Goal: Contribute content: Contribute content

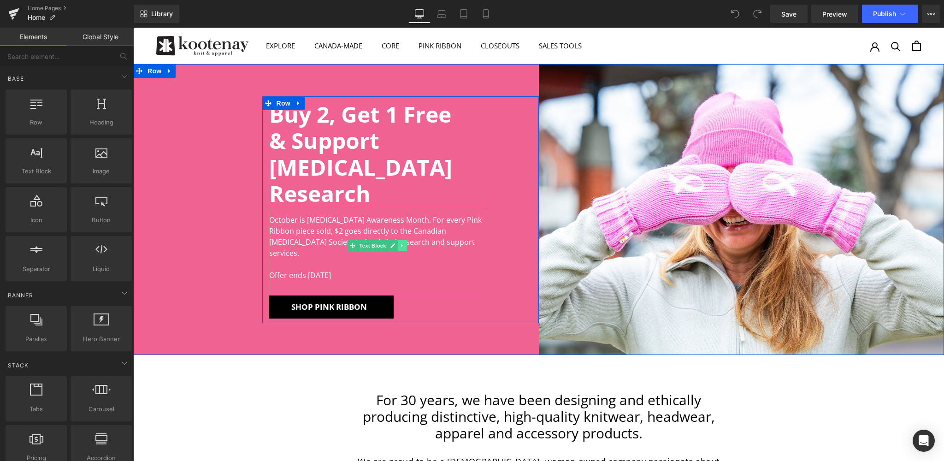
click at [402, 243] on icon at bounding box center [402, 246] width 5 height 6
click at [397, 243] on icon at bounding box center [397, 245] width 5 height 5
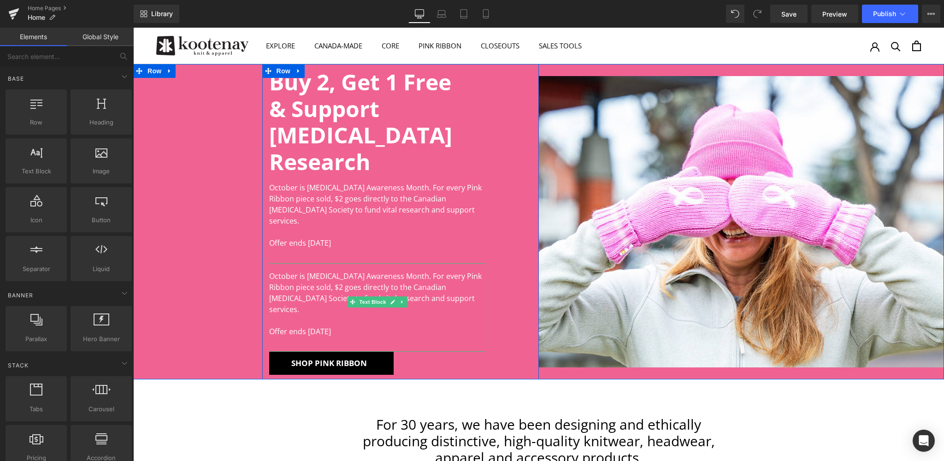
click at [331, 326] on p "Offer ends [DATE]" at bounding box center [377, 331] width 217 height 11
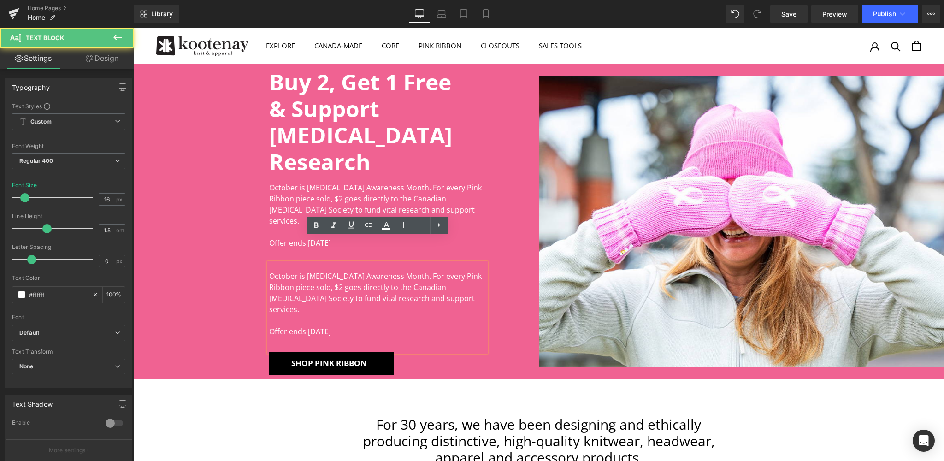
drag, startPoint x: 330, startPoint y: 292, endPoint x: 265, endPoint y: 253, distance: 76.3
click at [265, 253] on div "Buy 2, Get 1 Free & Support [MEDICAL_DATA] Research Heading October is [MEDICAL…" at bounding box center [377, 224] width 231 height 312
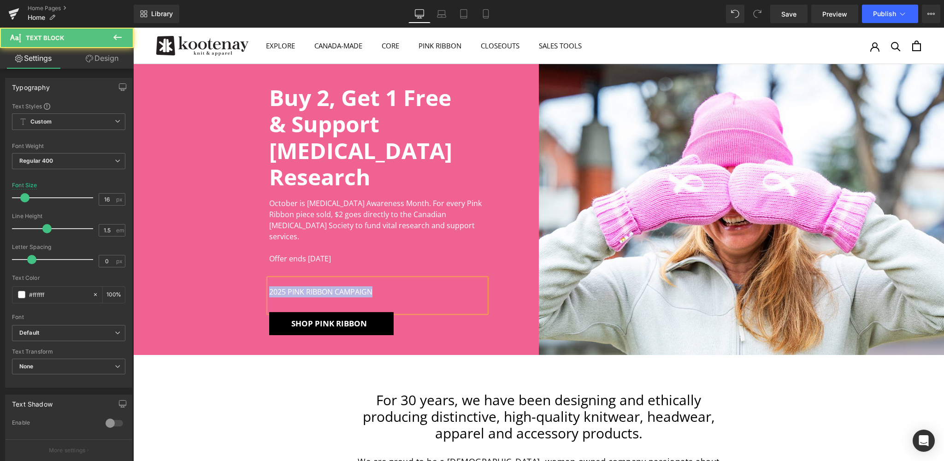
drag, startPoint x: 382, startPoint y: 273, endPoint x: 242, endPoint y: 273, distance: 140.6
click at [242, 273] on div "Buy 2, Get 1 Free & Support [MEDICAL_DATA] Research Heading October is [MEDICAL…" at bounding box center [336, 209] width 406 height 291
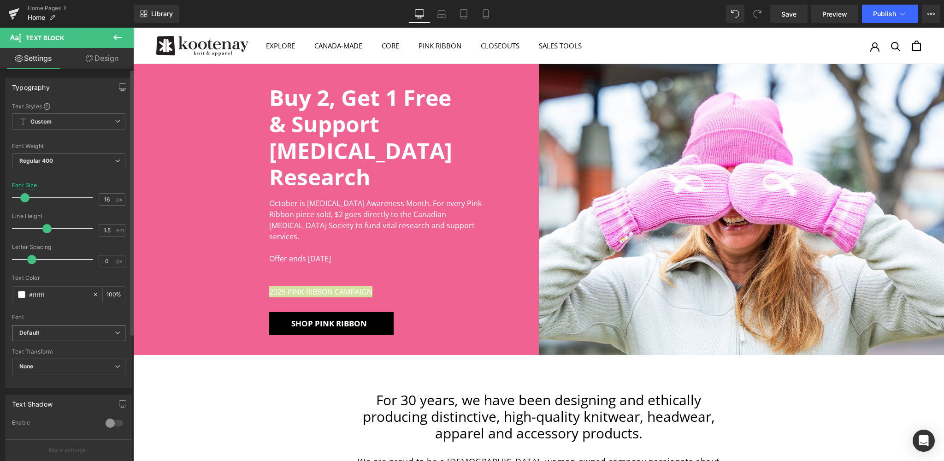
click at [48, 330] on b "Default" at bounding box center [66, 333] width 95 height 8
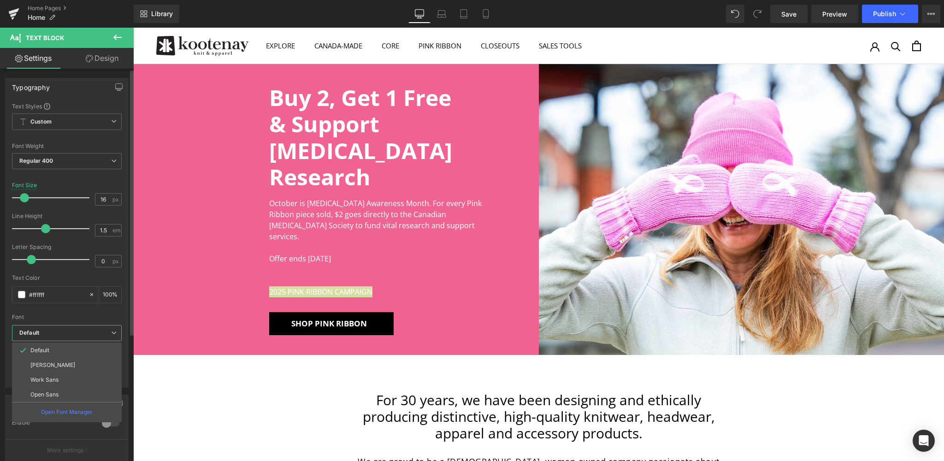
click at [48, 330] on b "Default" at bounding box center [65, 333] width 92 height 8
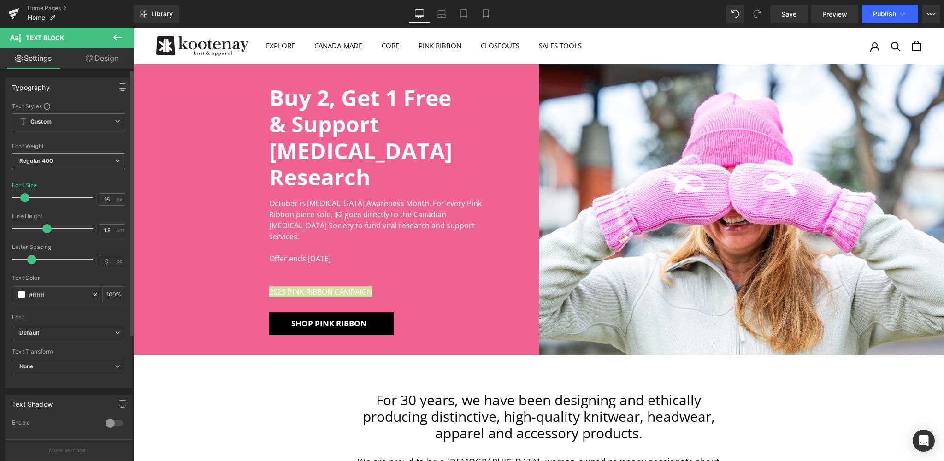
click at [44, 164] on b "Regular 400" at bounding box center [36, 160] width 34 height 7
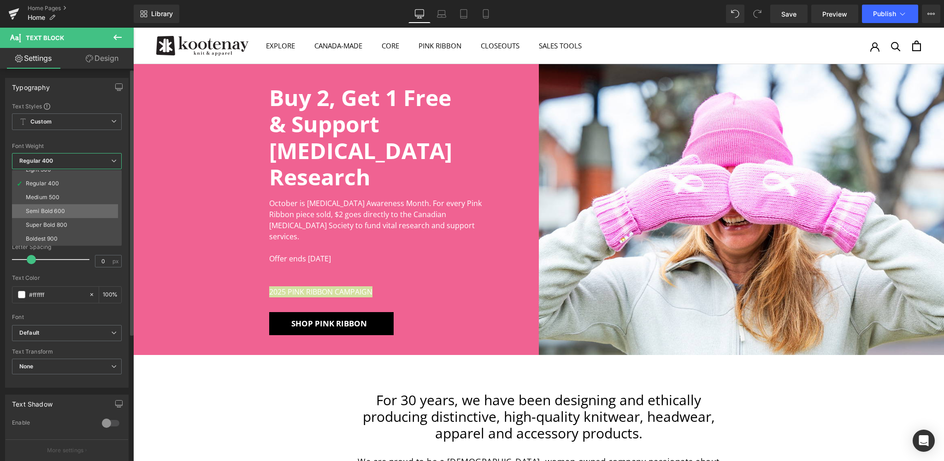
scroll to position [35, 0]
click at [54, 211] on div "Semi Bold 600" at bounding box center [45, 211] width 39 height 6
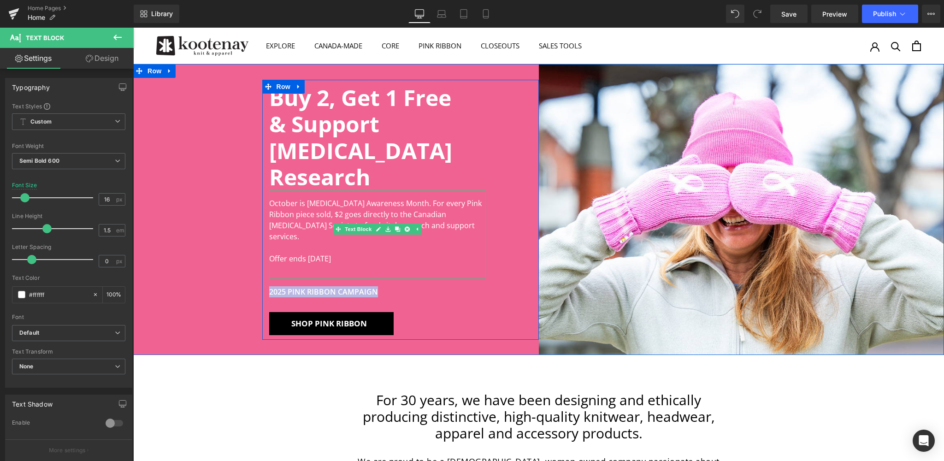
click at [375, 206] on p "October is [MEDICAL_DATA] Awareness Month. For every Pink Ribbon piece sold, $2…" at bounding box center [377, 220] width 217 height 44
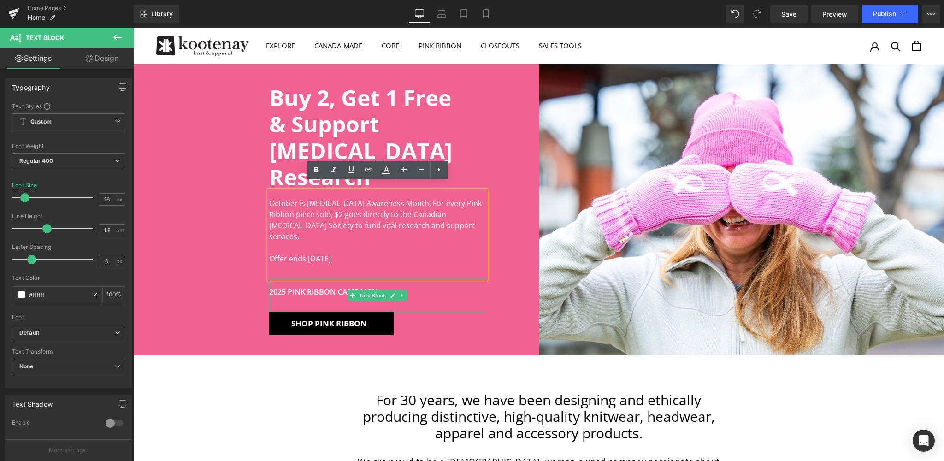
click at [320, 286] on p "2025 PINK RIBBON CAMPAIGN" at bounding box center [377, 291] width 217 height 11
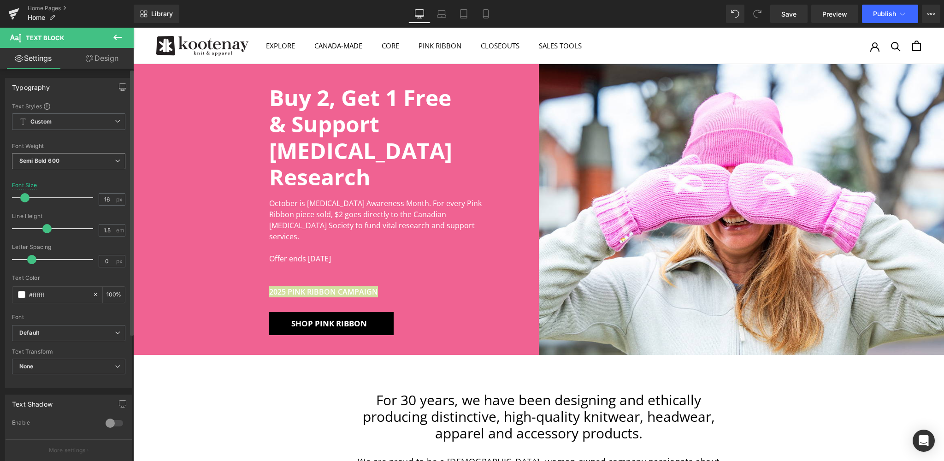
click at [69, 160] on span "Semi Bold 600" at bounding box center [68, 161] width 113 height 16
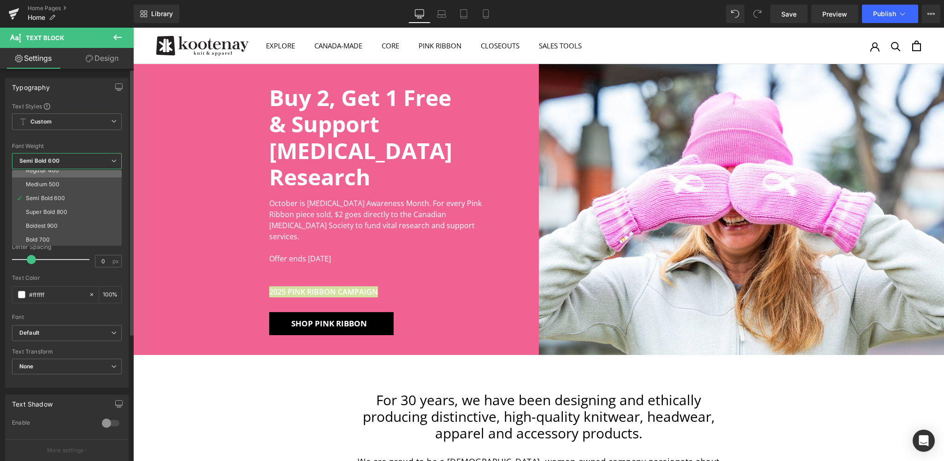
scroll to position [48, 0]
click at [43, 237] on div "Bold 700" at bounding box center [38, 240] width 24 height 6
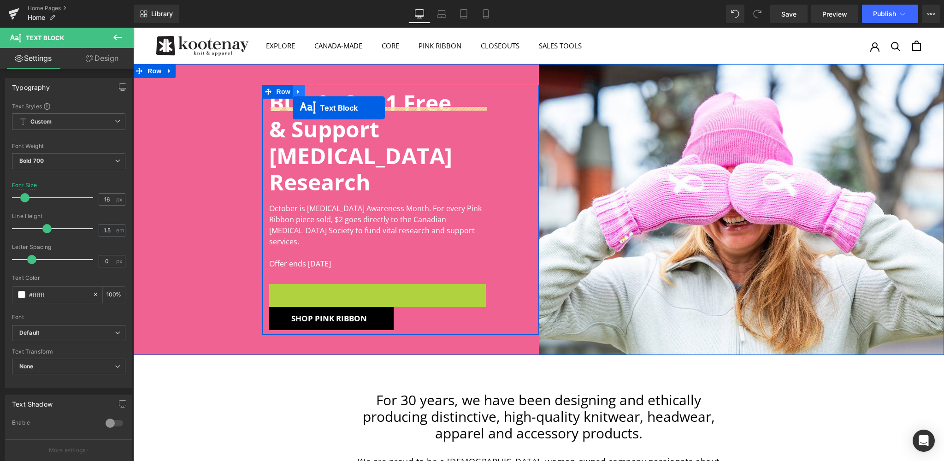
drag, startPoint x: 351, startPoint y: 278, endPoint x: 293, endPoint y: 108, distance: 180.4
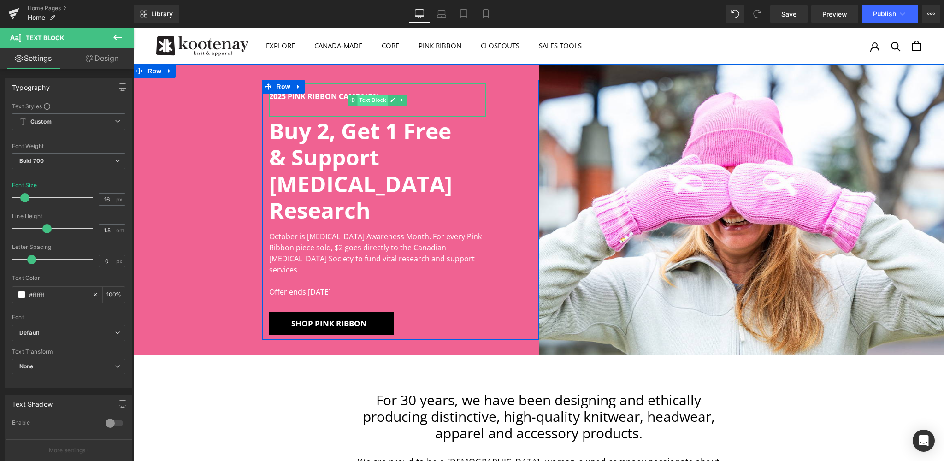
click at [374, 106] on span "Text Block" at bounding box center [372, 100] width 30 height 11
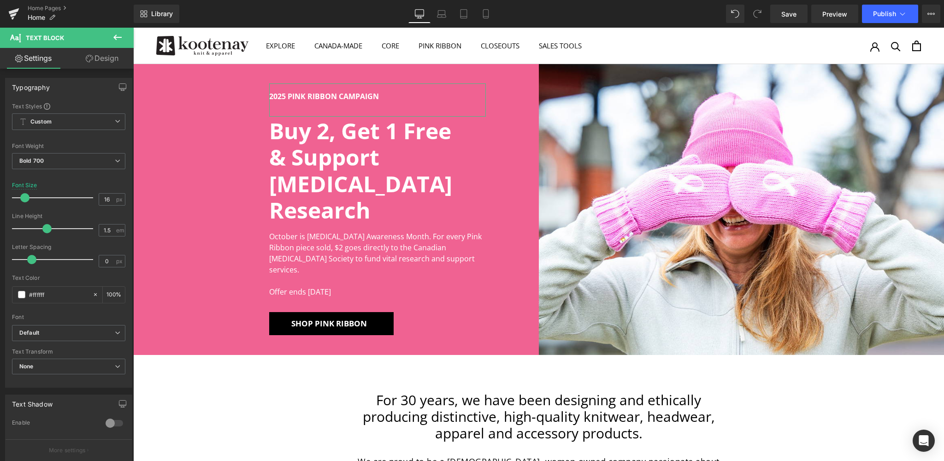
click at [109, 60] on link "Design" at bounding box center [102, 58] width 67 height 21
click at [0, 0] on div "Spacing" at bounding box center [0, 0] width 0 height 0
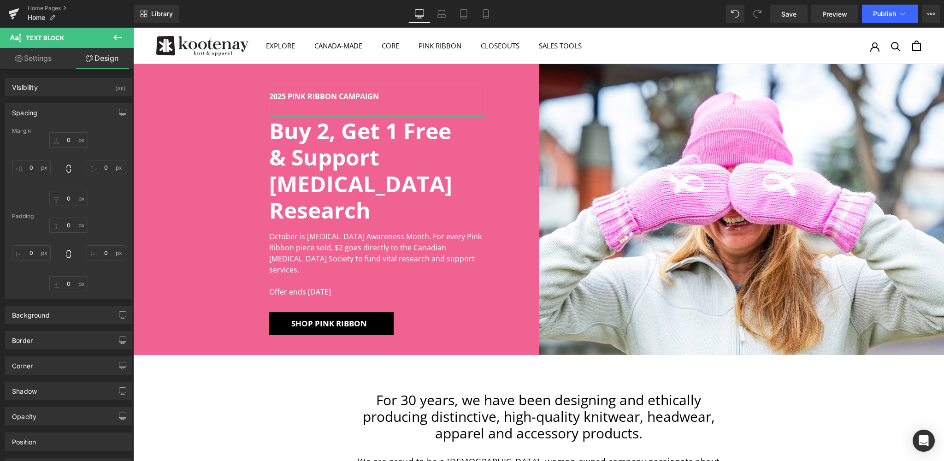
type input "0"
type input "16"
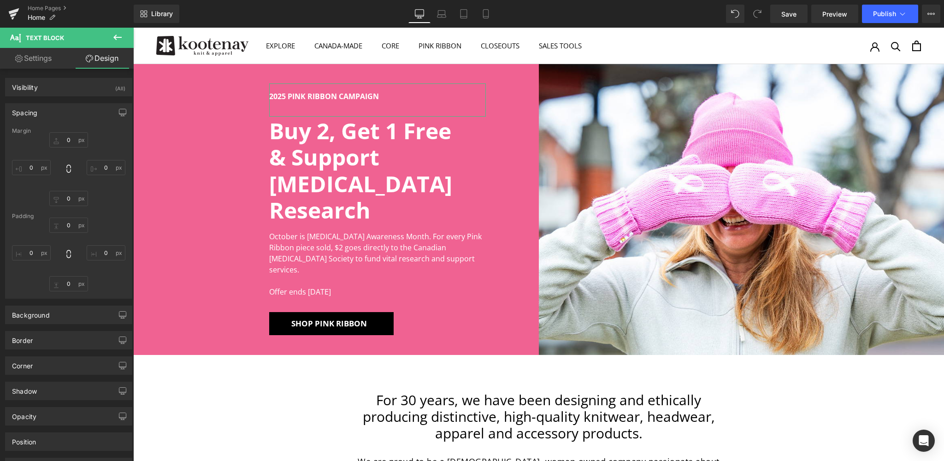
type input "0"
type input "32"
type input "0"
click at [66, 287] on input "32" at bounding box center [68, 283] width 39 height 15
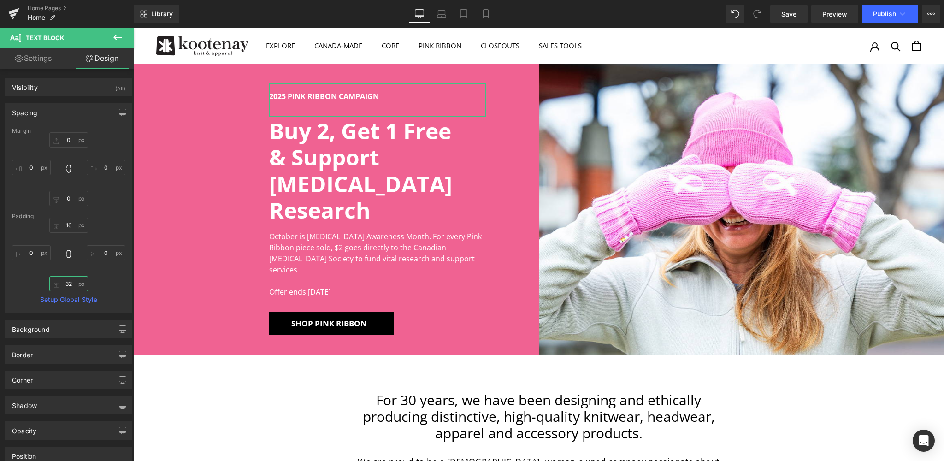
click at [66, 287] on input "32" at bounding box center [68, 283] width 39 height 15
type input "16"
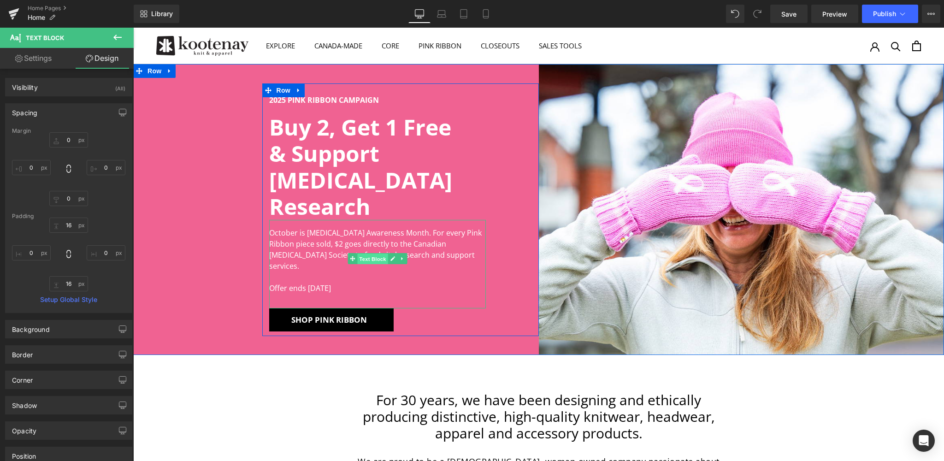
click at [363, 254] on span "Text Block" at bounding box center [372, 259] width 30 height 11
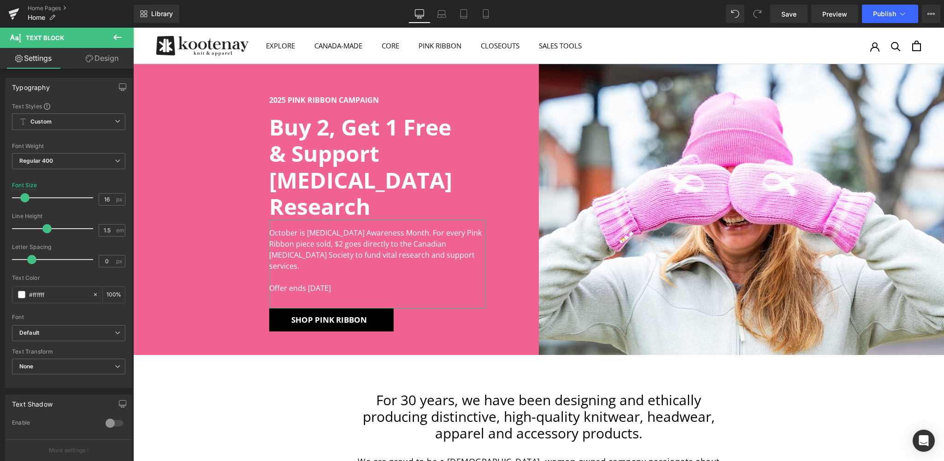
click at [114, 63] on link "Design" at bounding box center [102, 58] width 67 height 21
click at [0, 0] on div "Spacing" at bounding box center [0, 0] width 0 height 0
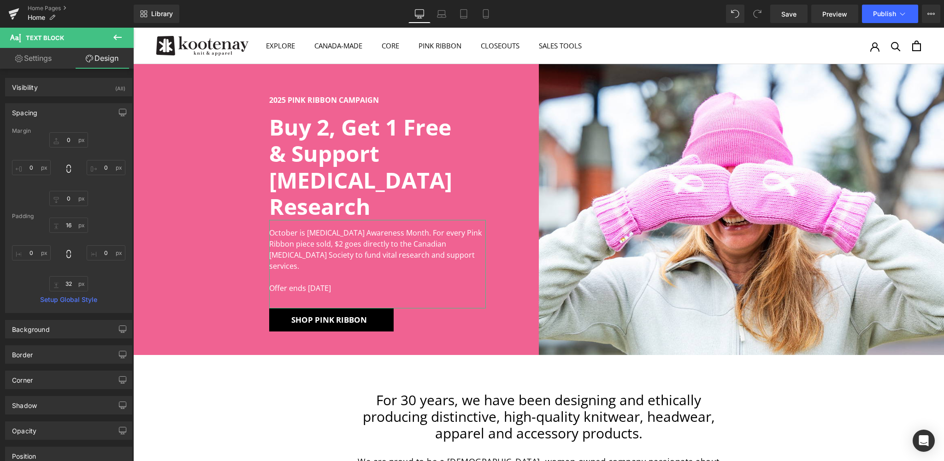
type input "0"
type input "16"
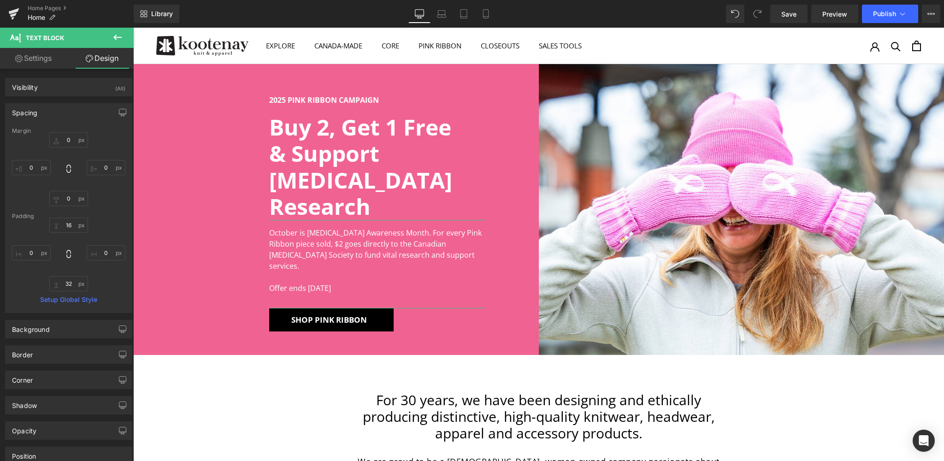
type input "0"
type input "32"
type input "0"
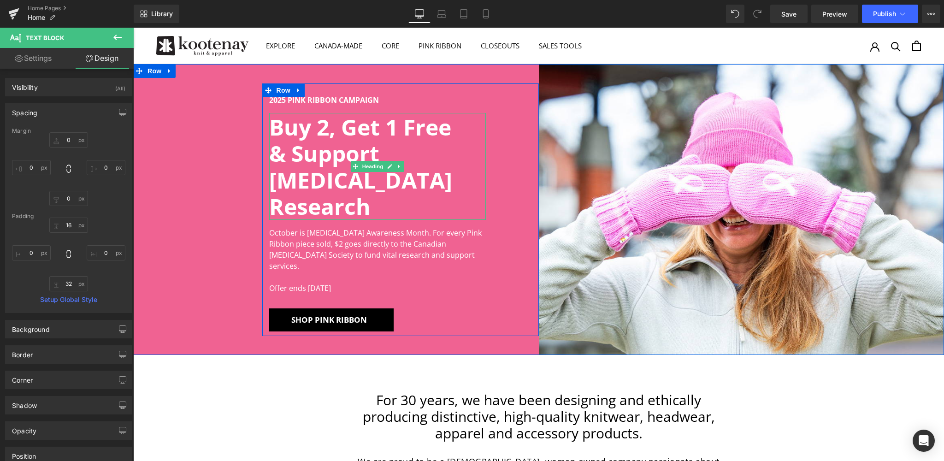
click at [355, 195] on h2 "& Support [MEDICAL_DATA] Research" at bounding box center [377, 180] width 217 height 80
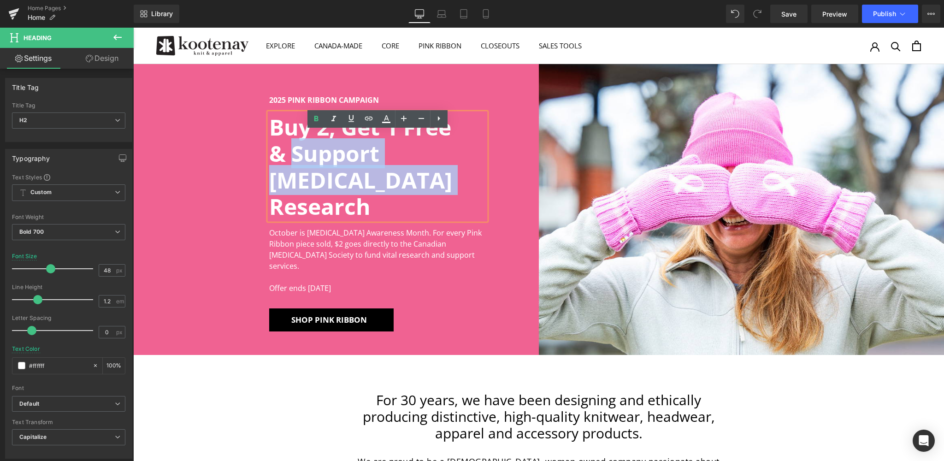
drag, startPoint x: 372, startPoint y: 197, endPoint x: 296, endPoint y: 171, distance: 80.3
click at [296, 171] on h2 "& Support [MEDICAL_DATA] Research" at bounding box center [377, 180] width 217 height 80
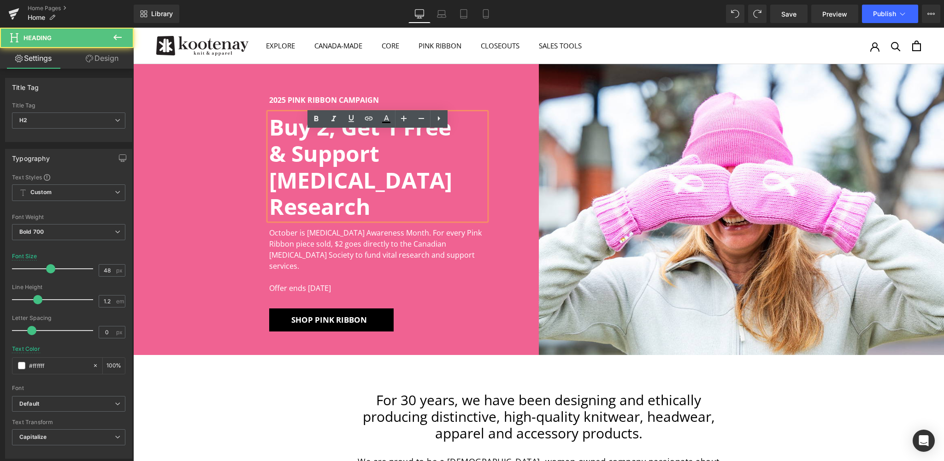
click at [347, 182] on h2 "& Support [MEDICAL_DATA] Research" at bounding box center [377, 180] width 217 height 80
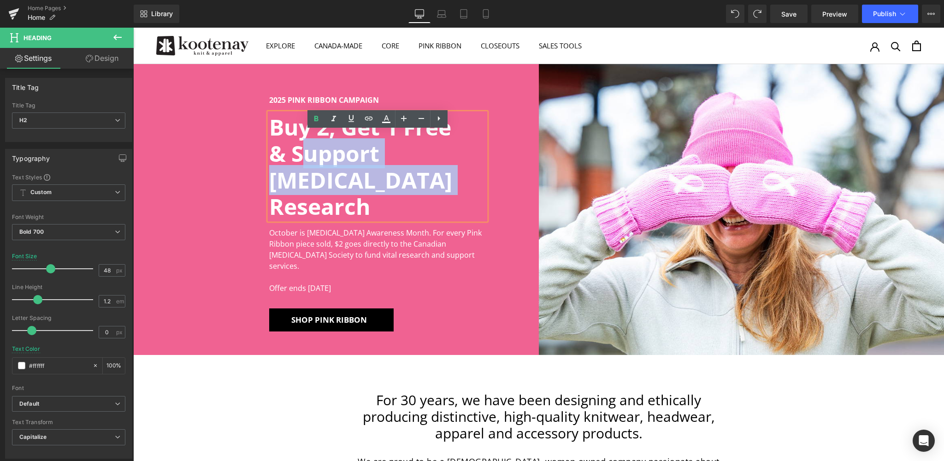
drag, startPoint x: 331, startPoint y: 184, endPoint x: 304, endPoint y: 179, distance: 28.0
click at [304, 179] on h2 "& Support [MEDICAL_DATA] Research" at bounding box center [377, 180] width 217 height 80
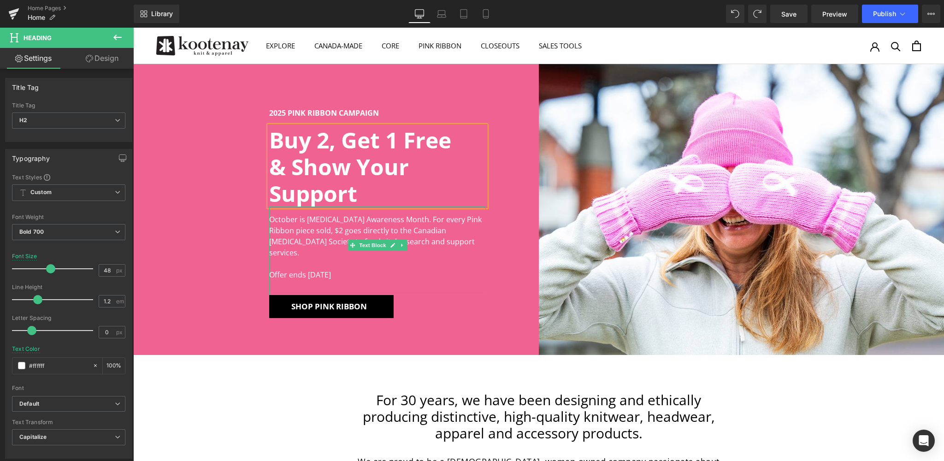
click at [439, 238] on p "October is [MEDICAL_DATA] Awareness Month. For every Pink Ribbon piece sold, $2…" at bounding box center [377, 236] width 217 height 44
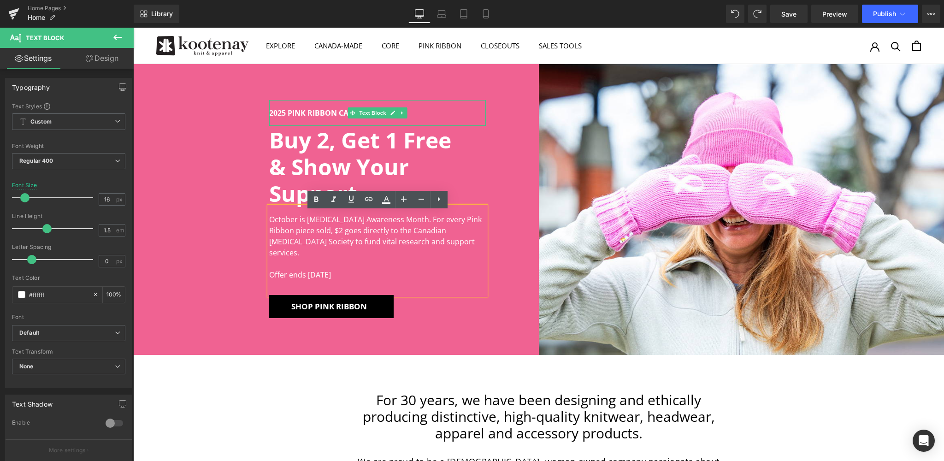
click at [283, 118] on p "2025 PINK RIBBON CAMPAIGN" at bounding box center [377, 112] width 217 height 11
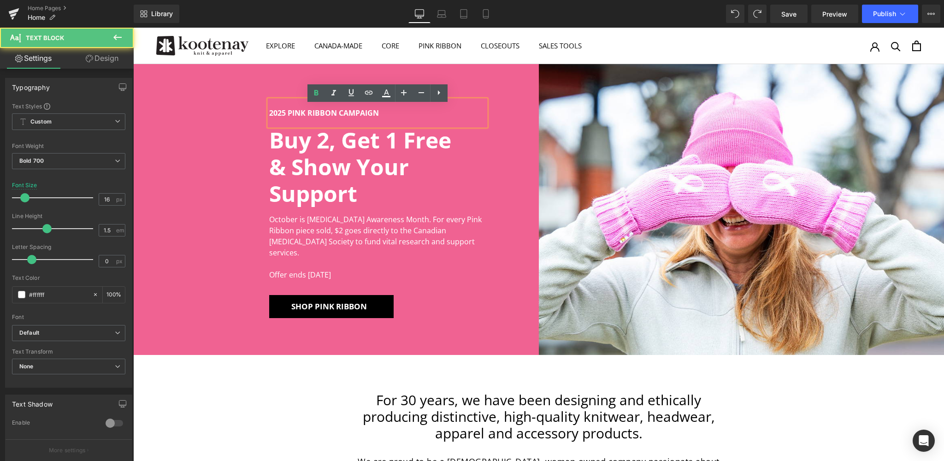
click at [271, 118] on p "2025 PINK RIBBON CAMPAIGN" at bounding box center [377, 112] width 217 height 11
click at [270, 118] on p "2025 PINK RIBBON CAMPAIGN" at bounding box center [377, 112] width 217 height 11
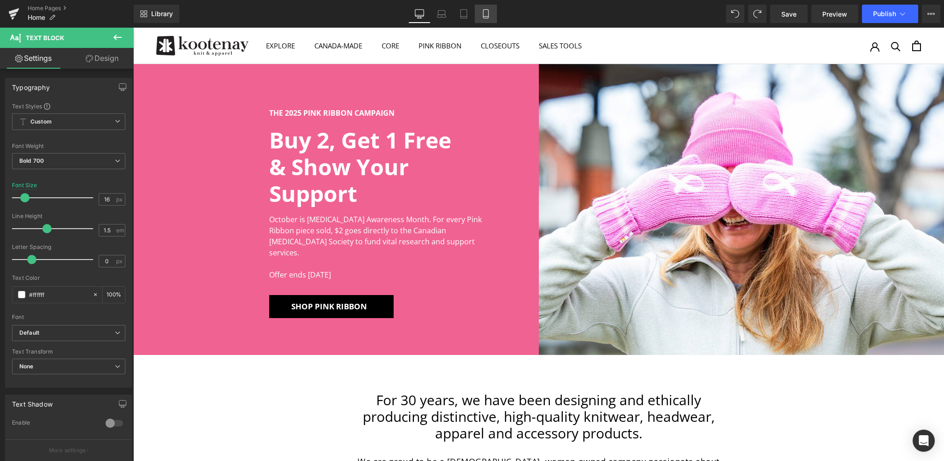
click at [486, 15] on icon at bounding box center [485, 13] width 9 height 9
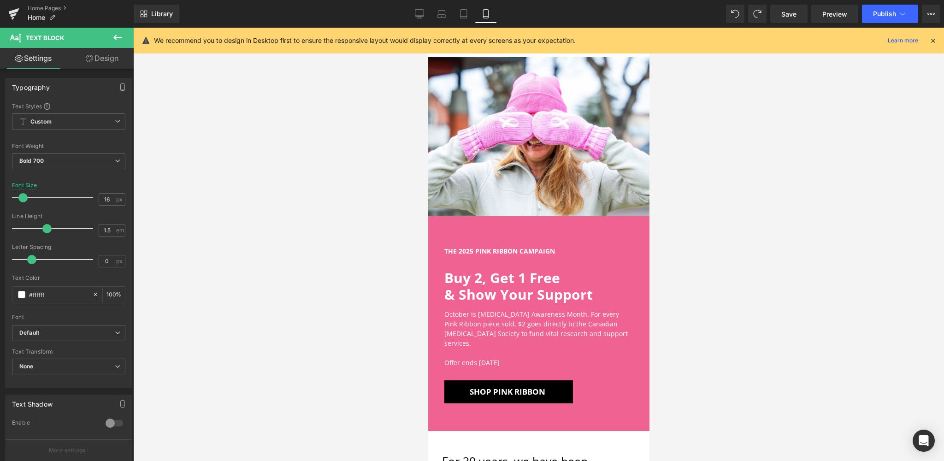
scroll to position [66, 0]
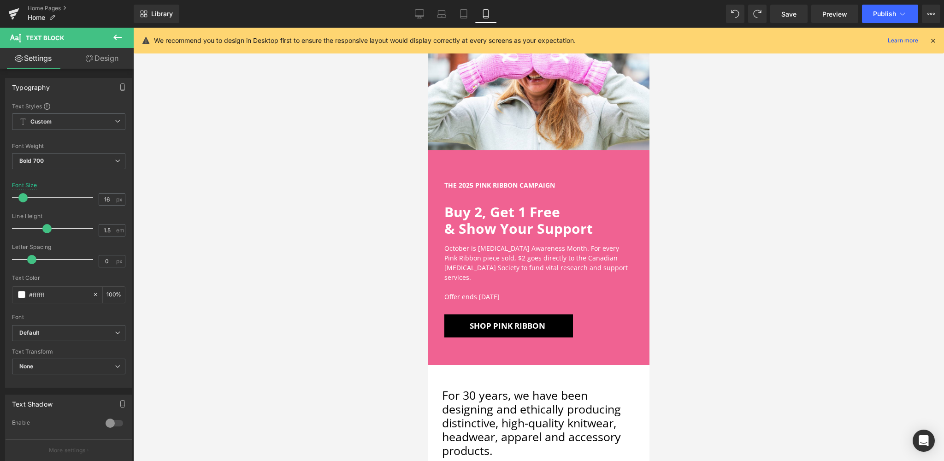
type input "14"
type input "100"
click at [420, 13] on icon at bounding box center [419, 13] width 9 height 9
type input "16"
type input "100"
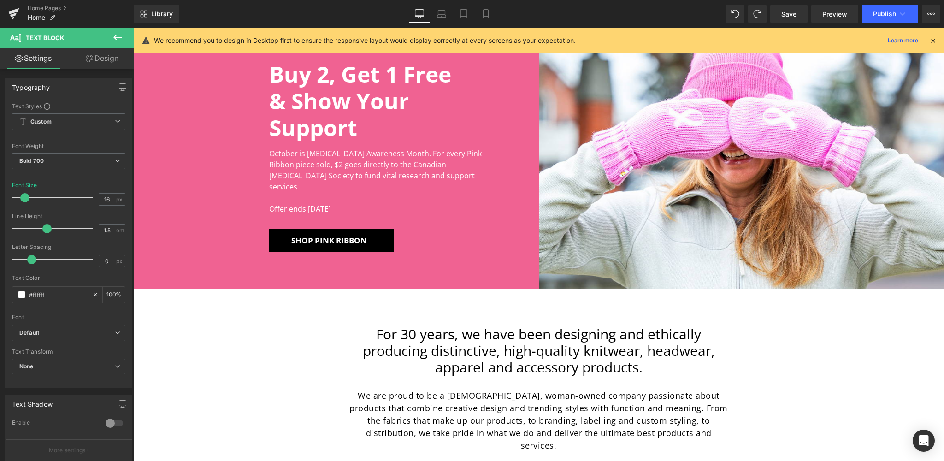
scroll to position [0, 0]
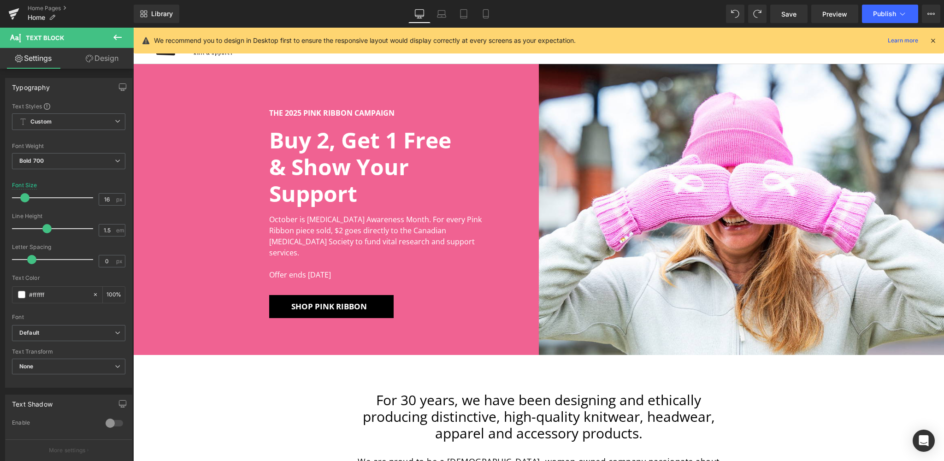
click at [935, 41] on icon at bounding box center [933, 40] width 8 height 8
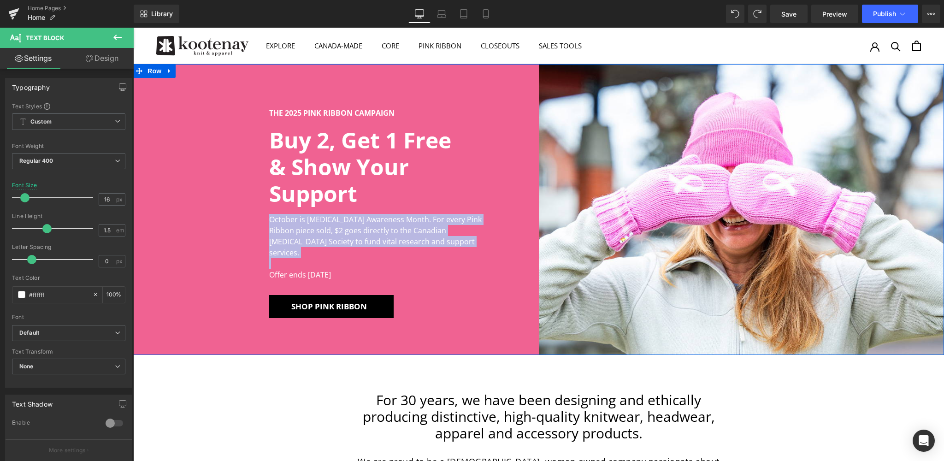
drag, startPoint x: 283, startPoint y: 251, endPoint x: 228, endPoint y: 225, distance: 60.6
click at [228, 225] on div "THE 2025 PINK RIBBON CAMPAIGN Text Block Buy 2, Get 1 Free & Show Your Support …" at bounding box center [336, 209] width 406 height 291
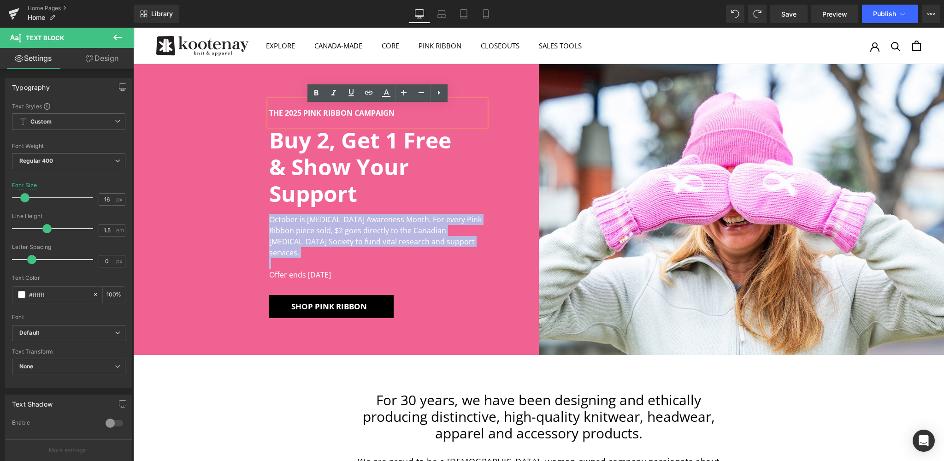
copy p "October is [MEDICAL_DATA] Awareness Month. For every Pink Ribbon piece sold, $2…"
click at [378, 248] on div "October is [MEDICAL_DATA] Awareness Month. For every Pink Ribbon piece sold, $2…" at bounding box center [377, 251] width 217 height 89
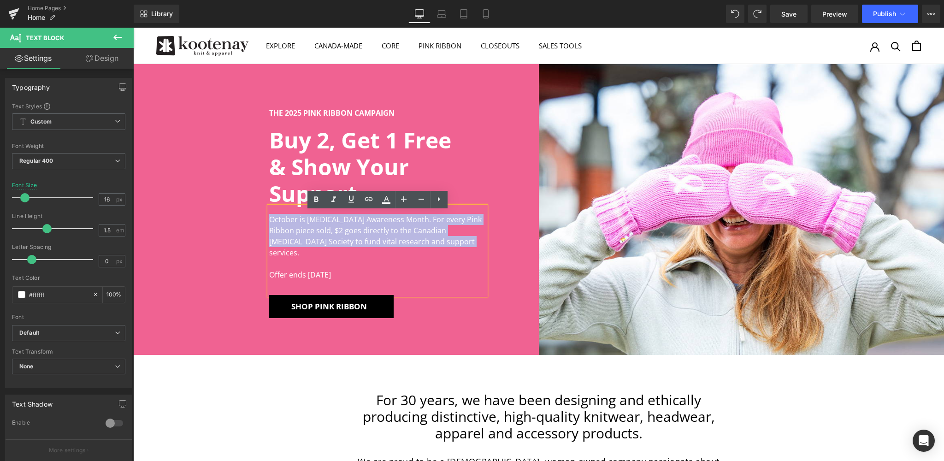
drag, startPoint x: 451, startPoint y: 248, endPoint x: 237, endPoint y: 222, distance: 215.5
click at [237, 222] on div "THE 2025 PINK RIBBON CAMPAIGN Text Block Buy 2, Get 1 Free & Show Your Support …" at bounding box center [336, 209] width 406 height 291
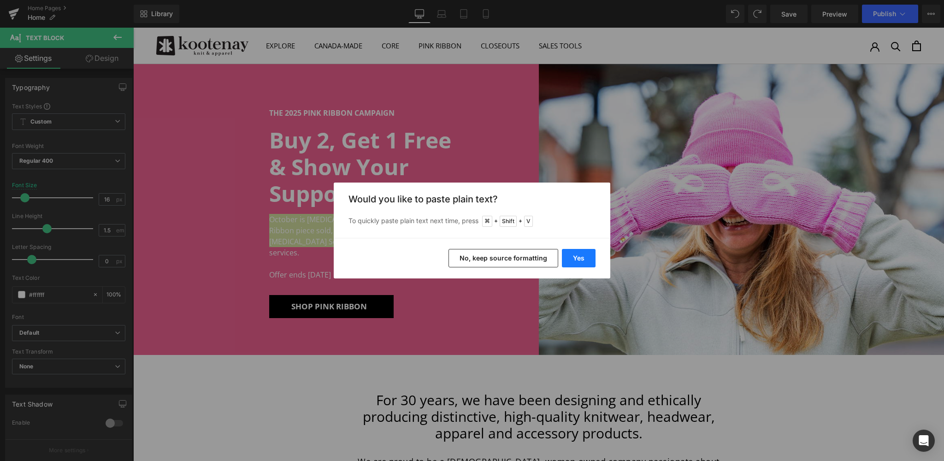
click at [589, 256] on button "Yes" at bounding box center [579, 258] width 34 height 18
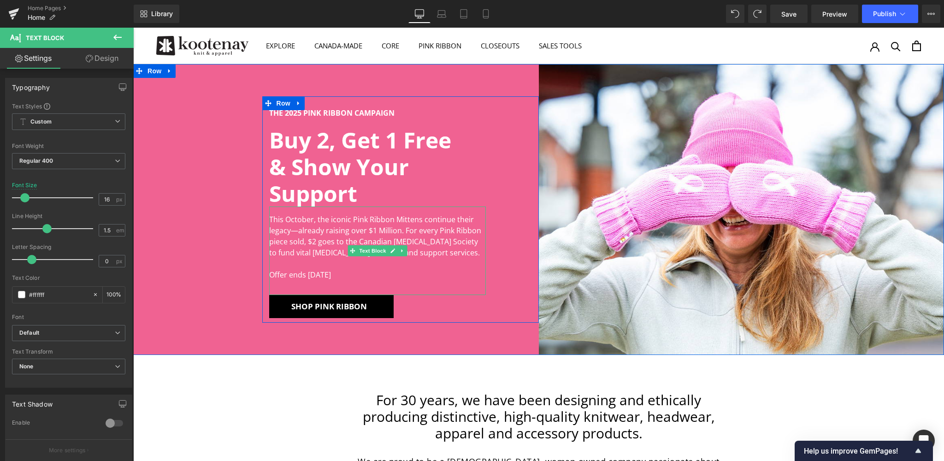
click at [454, 230] on p "This October, the iconic Pink Ribbon Mittens continue their legacy—already rais…" at bounding box center [377, 236] width 217 height 44
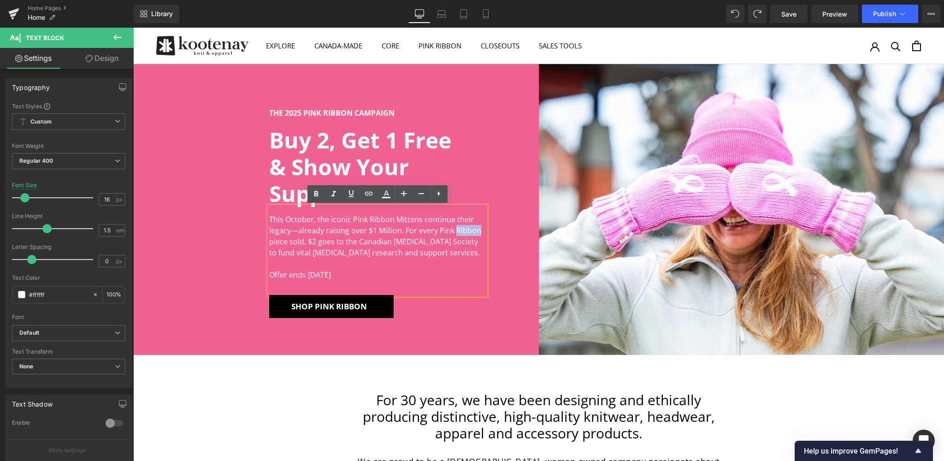
drag, startPoint x: 454, startPoint y: 227, endPoint x: 479, endPoint y: 226, distance: 24.9
click at [479, 226] on p "This October, the iconic Pink Ribbon Mittens continue their legacy—already rais…" at bounding box center [377, 236] width 217 height 44
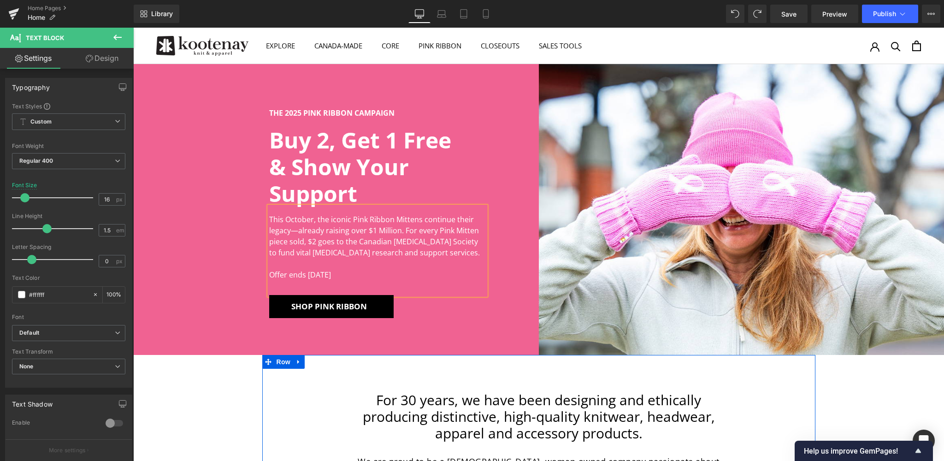
click at [392, 369] on div "For 30 years, we have been designing and ethically producing distinctive, high-…" at bounding box center [538, 461] width 553 height 212
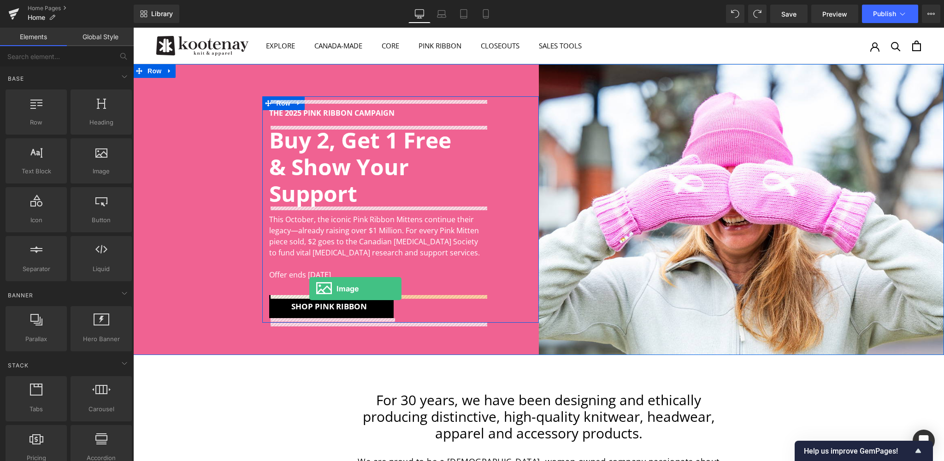
drag, startPoint x: 231, startPoint y: 181, endPoint x: 309, endPoint y: 289, distance: 133.0
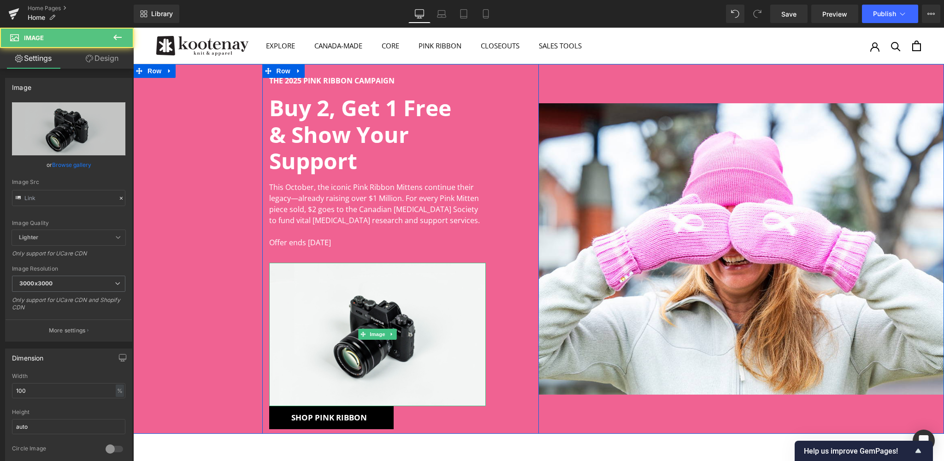
type input "//[DOMAIN_NAME][URL]"
click at [378, 337] on span "Image" at bounding box center [377, 334] width 19 height 11
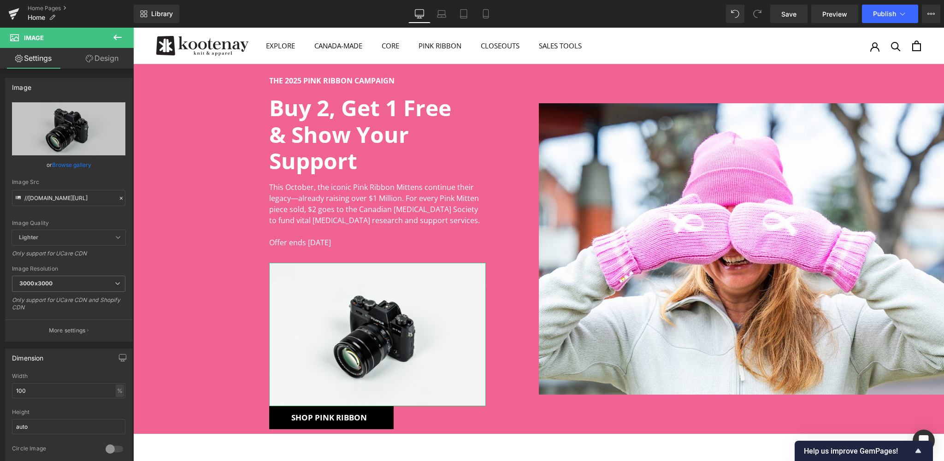
click at [101, 58] on link "Design" at bounding box center [102, 58] width 67 height 21
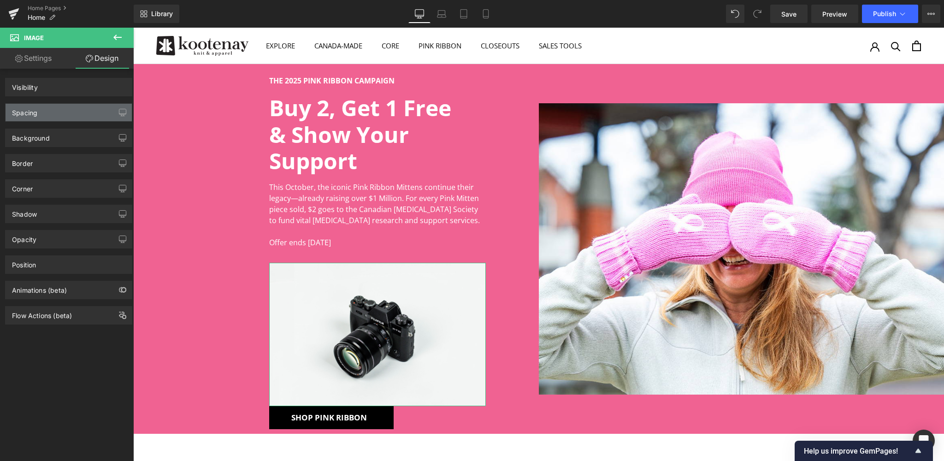
click at [78, 112] on div "Spacing" at bounding box center [69, 113] width 126 height 18
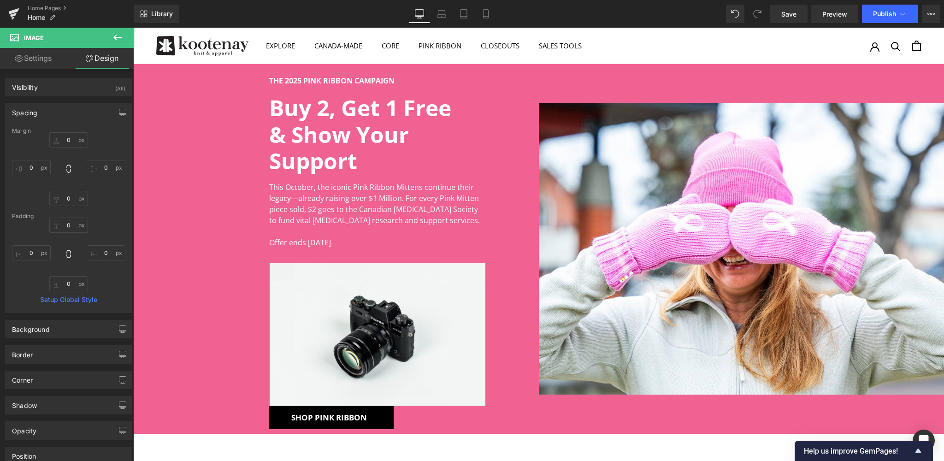
type input "0"
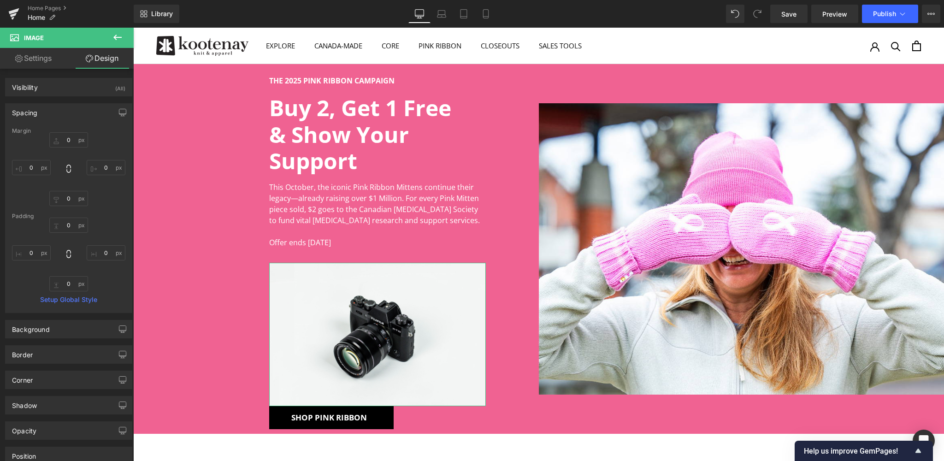
type input "0"
click at [69, 283] on input "0" at bounding box center [68, 283] width 39 height 15
type input "16"
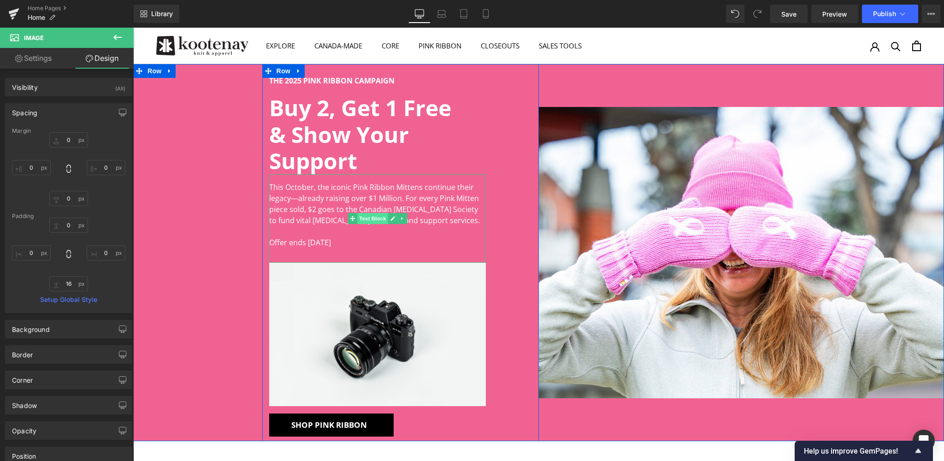
click at [369, 218] on span "Text Block" at bounding box center [372, 218] width 30 height 11
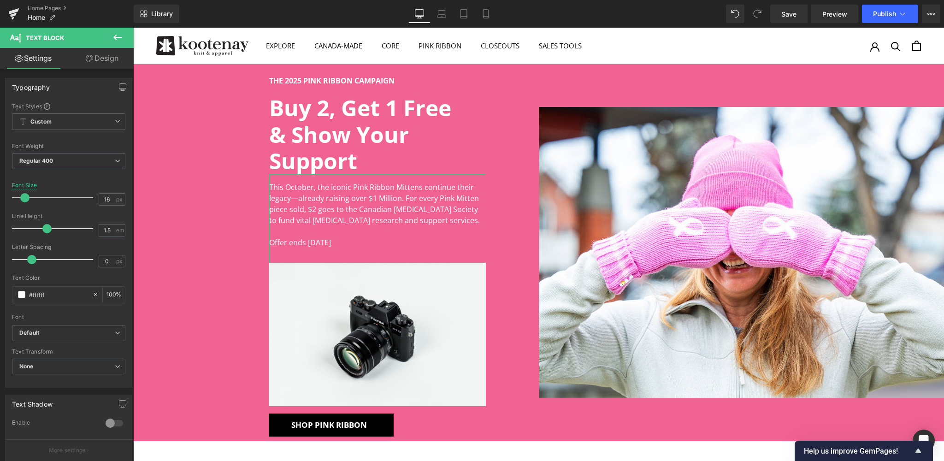
click at [109, 59] on link "Design" at bounding box center [102, 58] width 67 height 21
click at [0, 0] on div "Spacing" at bounding box center [0, 0] width 0 height 0
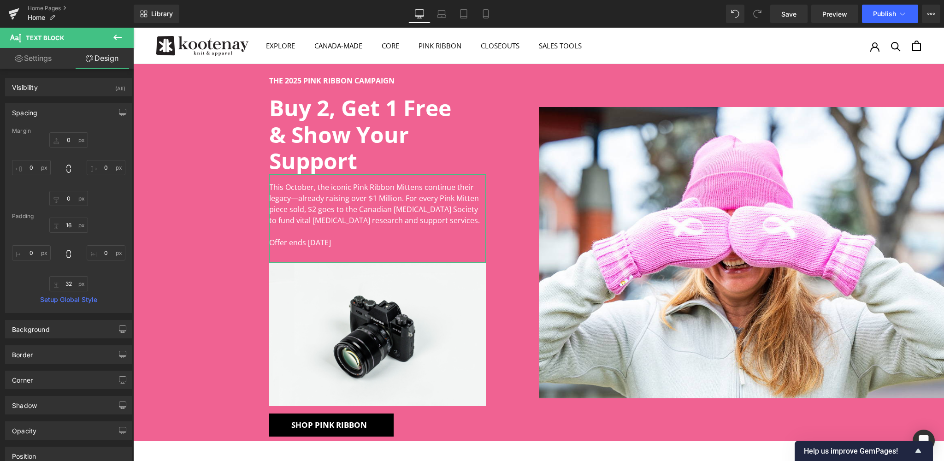
type input "0"
type input "16"
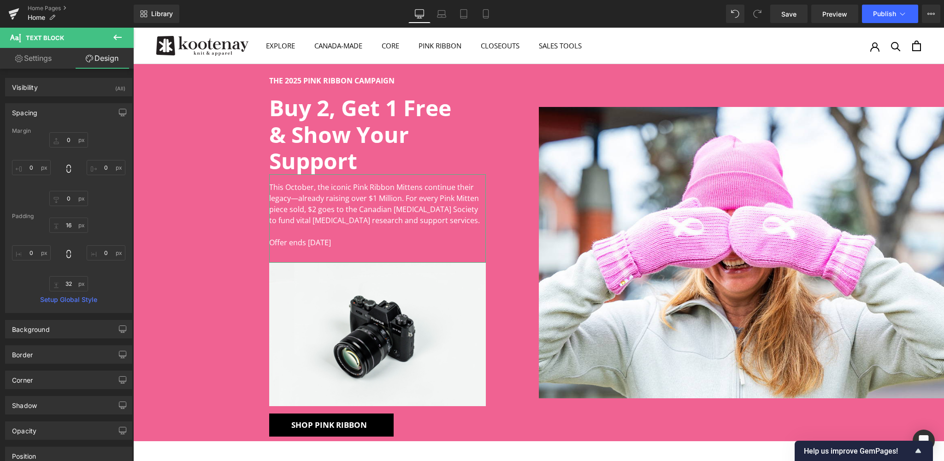
type input "0"
type input "32"
type input "0"
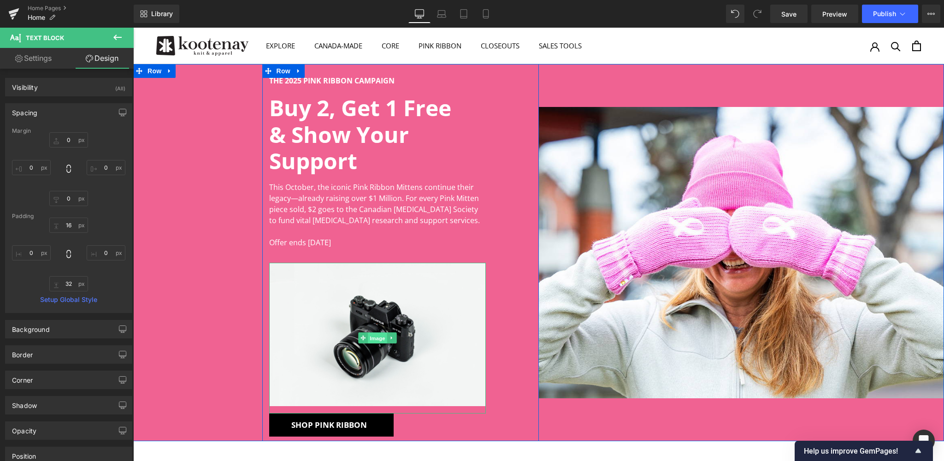
click at [378, 338] on span "Image" at bounding box center [377, 338] width 19 height 11
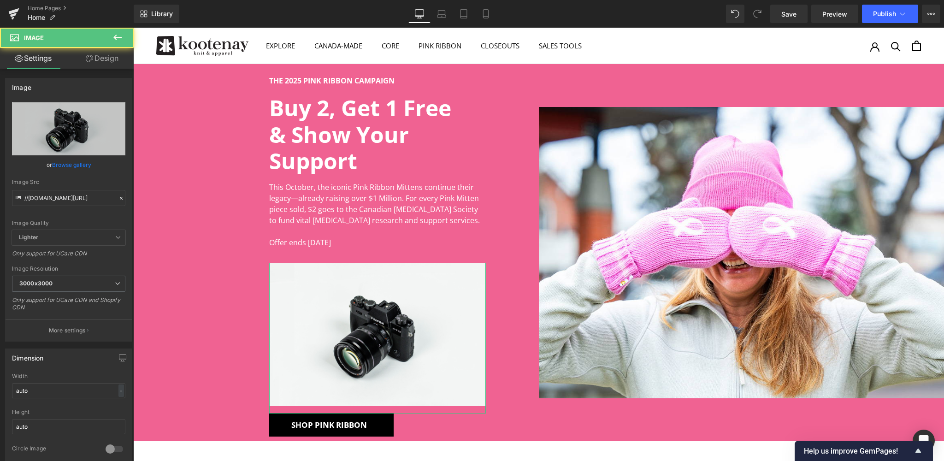
click at [114, 58] on link "Design" at bounding box center [102, 58] width 67 height 21
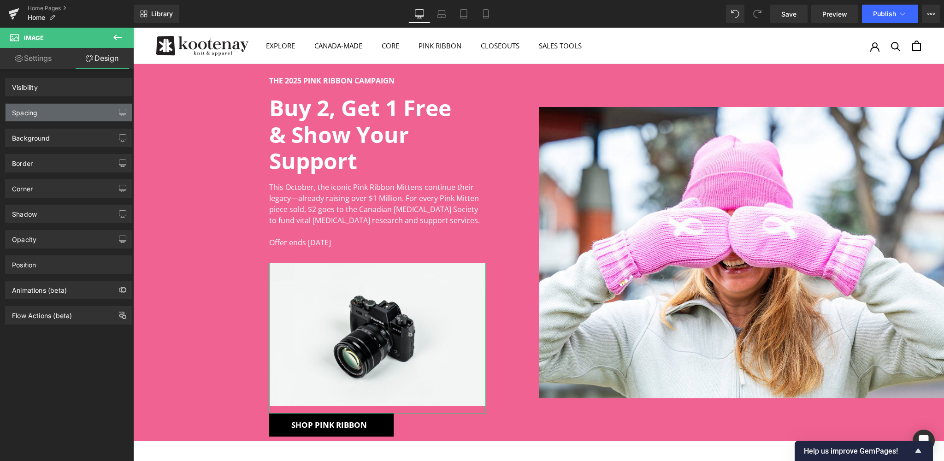
click at [68, 109] on div "Spacing" at bounding box center [69, 113] width 126 height 18
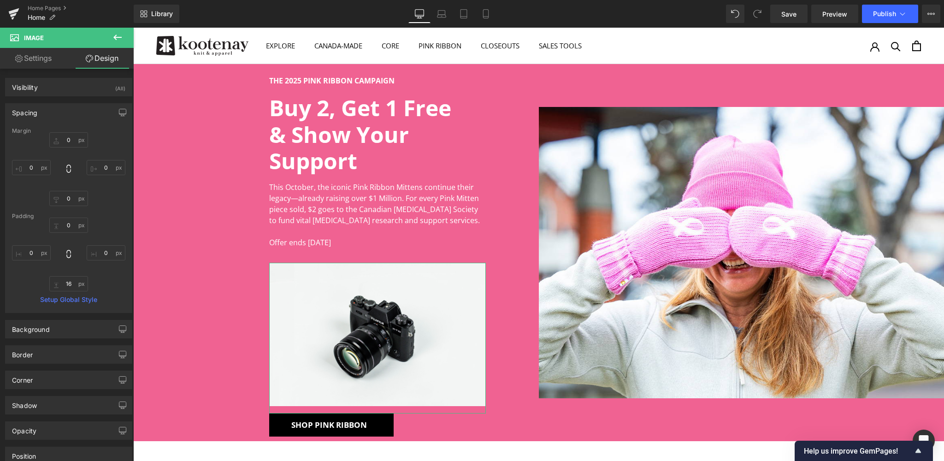
type input "0"
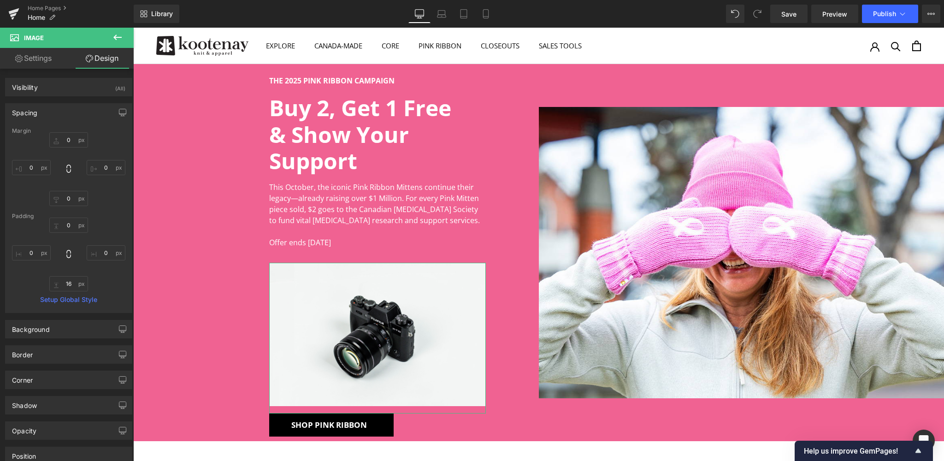
type input "0"
type input "16"
type input "0"
click at [71, 283] on input "16" at bounding box center [68, 283] width 39 height 15
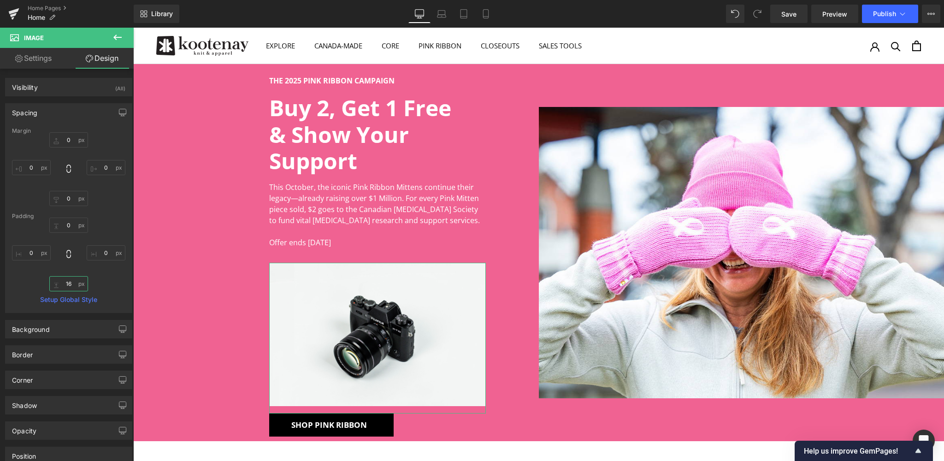
click at [71, 283] on input "16" at bounding box center [68, 283] width 39 height 15
type input "32"
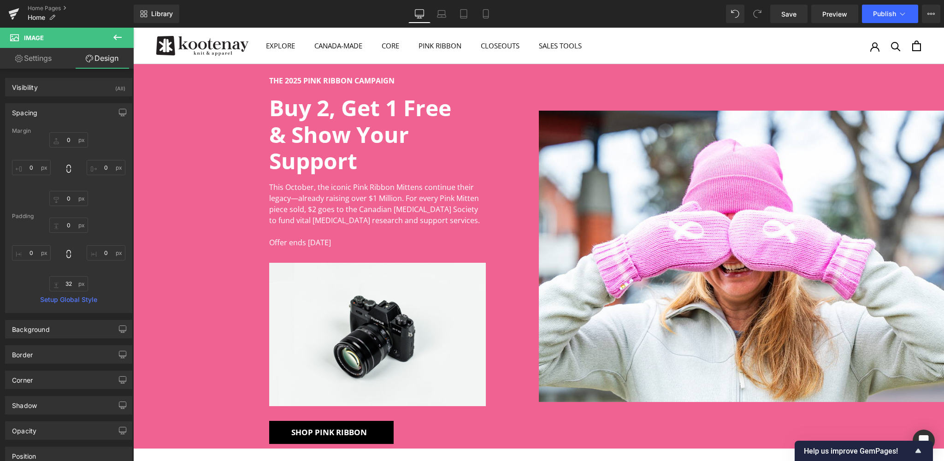
click at [116, 36] on icon at bounding box center [117, 37] width 11 height 11
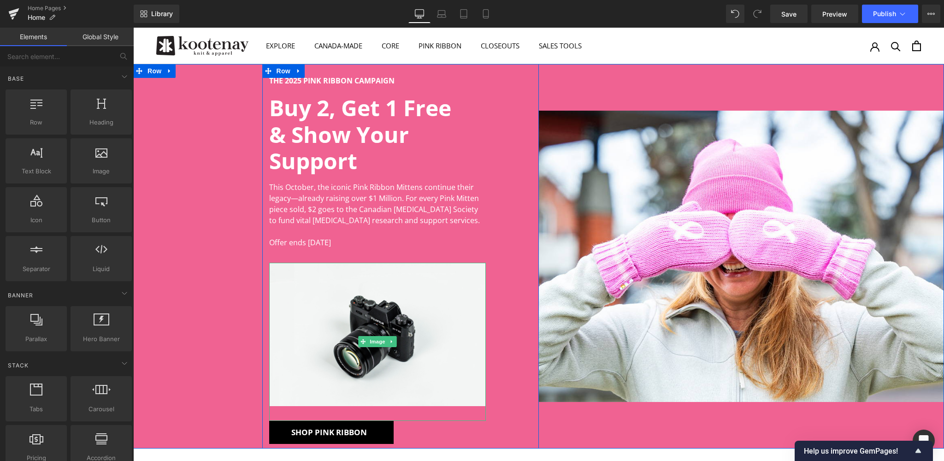
click at [375, 342] on span "Image" at bounding box center [377, 341] width 19 height 11
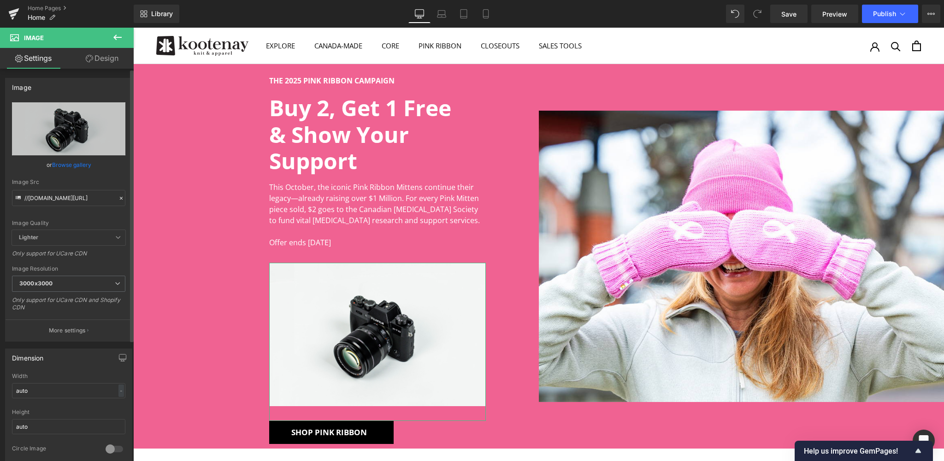
click at [72, 164] on link "Browse gallery" at bounding box center [71, 165] width 39 height 16
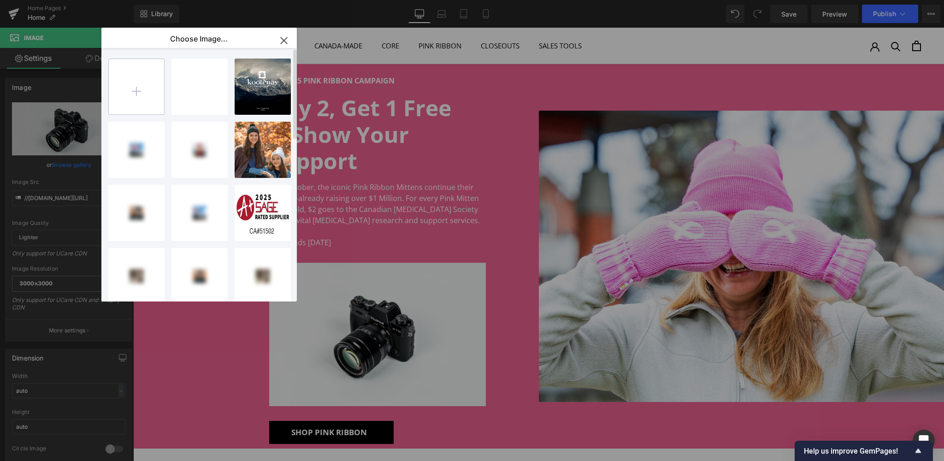
click at [137, 87] on input "file" at bounding box center [136, 86] width 55 height 55
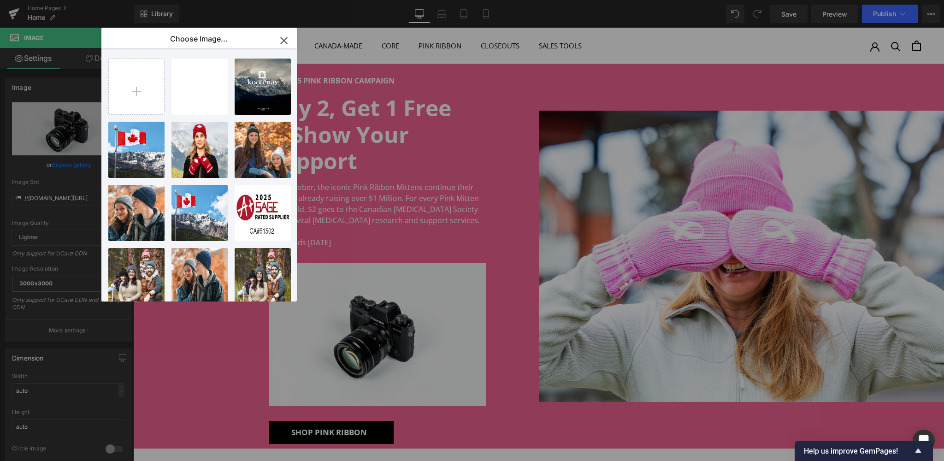
type input "C:\fakepath\CCS Logo.png"
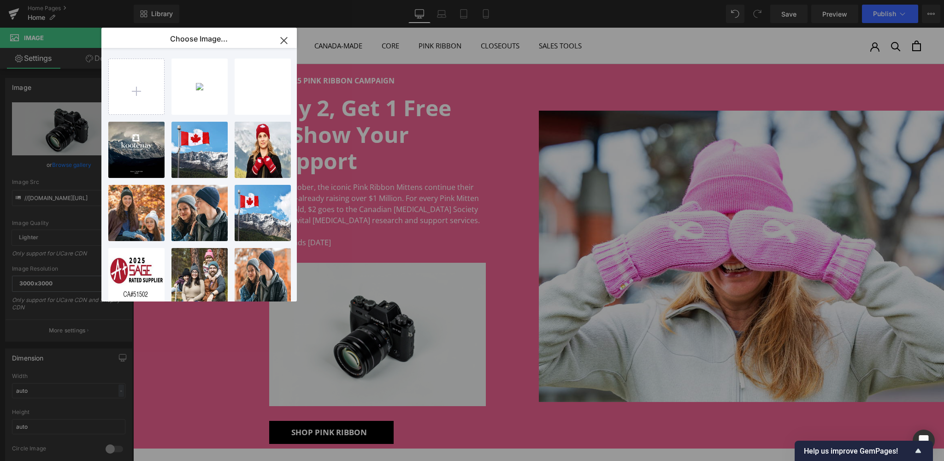
drag, startPoint x: 281, startPoint y: 40, endPoint x: 260, endPoint y: 308, distance: 269.1
click at [281, 40] on icon "button" at bounding box center [284, 40] width 15 height 15
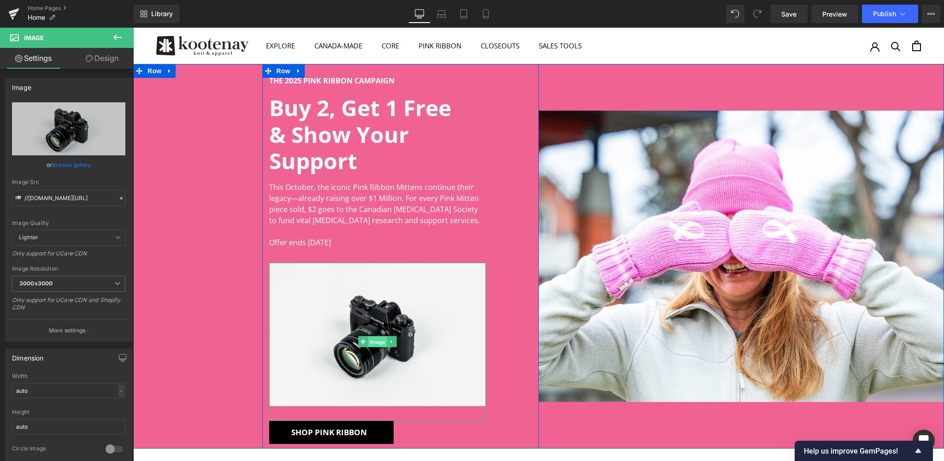
click at [375, 342] on span "Image" at bounding box center [377, 342] width 19 height 11
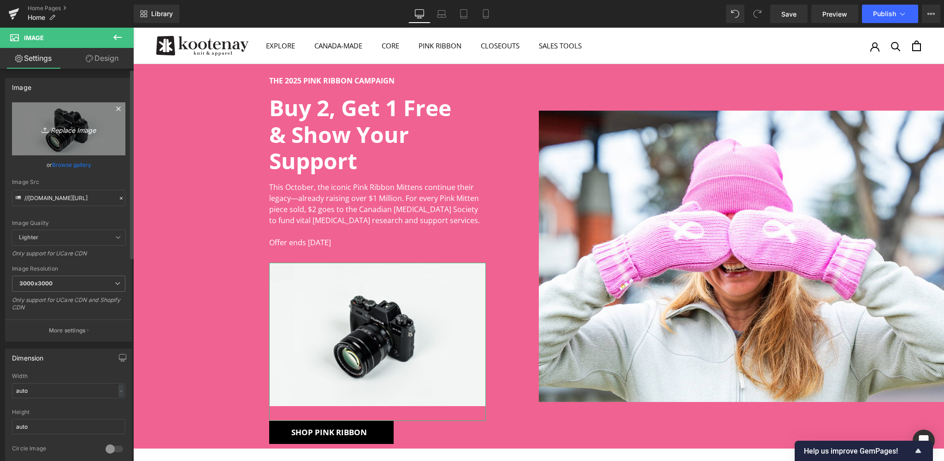
click at [70, 128] on icon "Replace Image" at bounding box center [69, 129] width 74 height 12
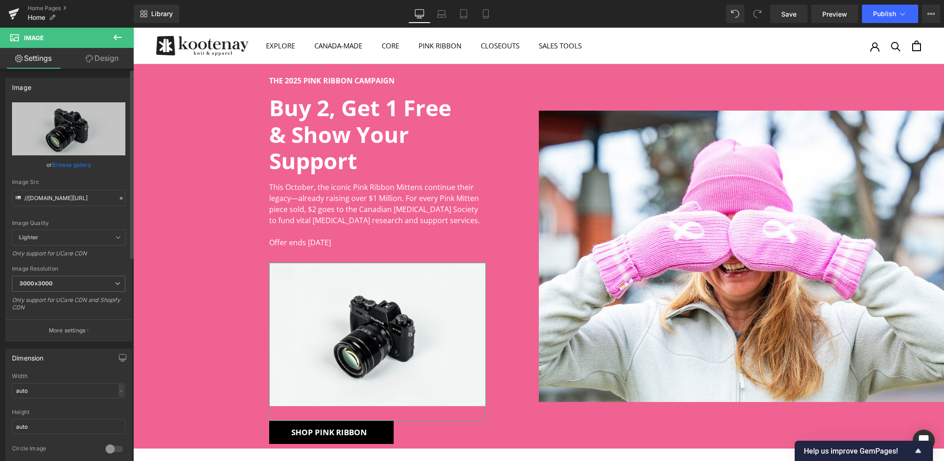
click at [75, 168] on link "Browse gallery" at bounding box center [71, 165] width 39 height 16
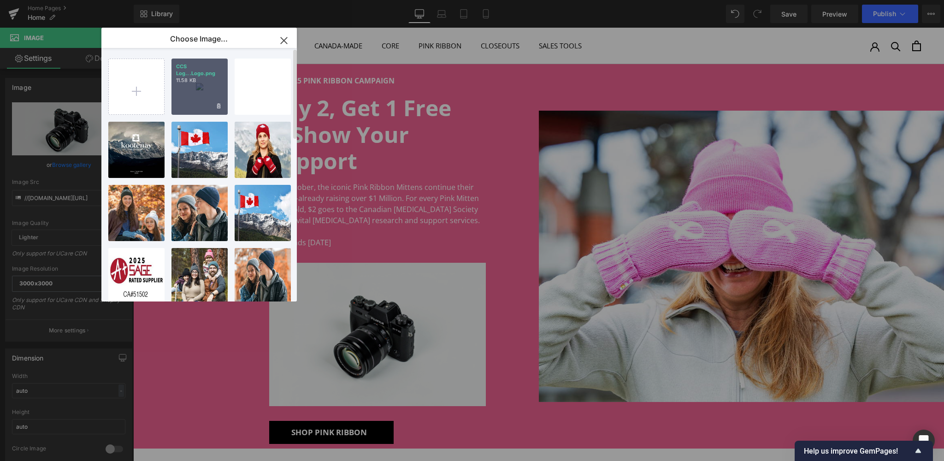
click at [206, 96] on div "CCS Log...Logo.png 11.58 KB" at bounding box center [200, 87] width 56 height 56
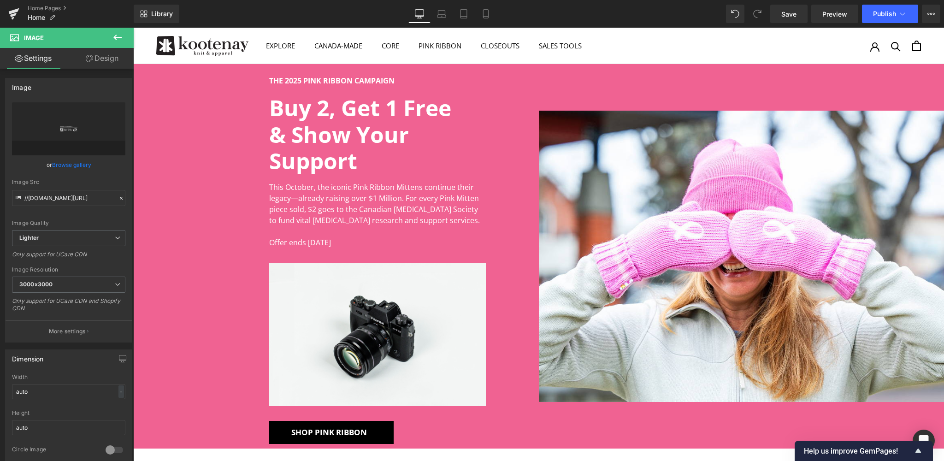
type input "[URL][DOMAIN_NAME]"
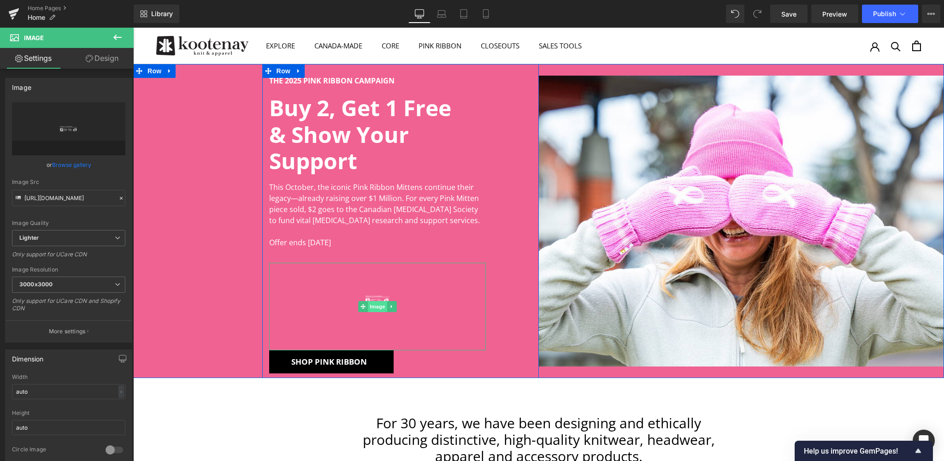
click at [379, 306] on span "Image" at bounding box center [377, 306] width 19 height 11
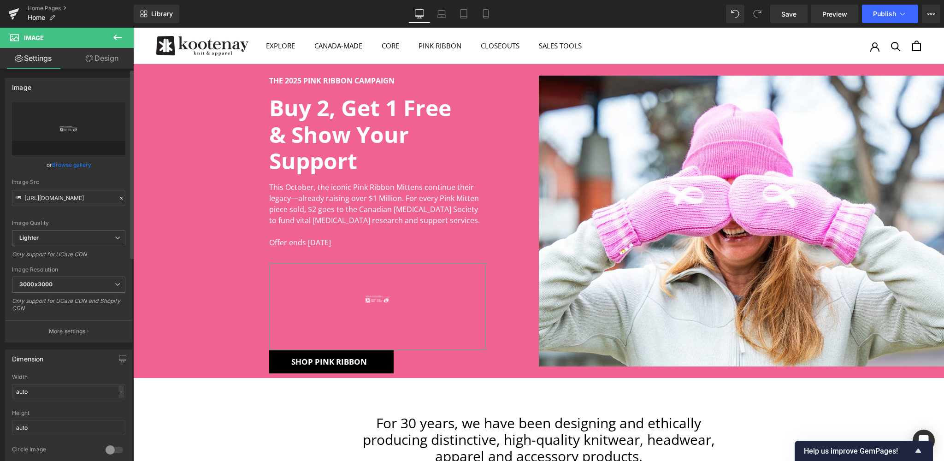
click at [119, 390] on div "-" at bounding box center [121, 391] width 6 height 12
click at [116, 402] on li "%" at bounding box center [119, 405] width 12 height 13
drag, startPoint x: 36, startPoint y: 391, endPoint x: 8, endPoint y: 391, distance: 27.7
click at [8, 391] on div "auto Width auto % % px auto Height auto 0 Circle Image" at bounding box center [69, 420] width 126 height 92
drag, startPoint x: 32, startPoint y: 391, endPoint x: 15, endPoint y: 390, distance: 17.1
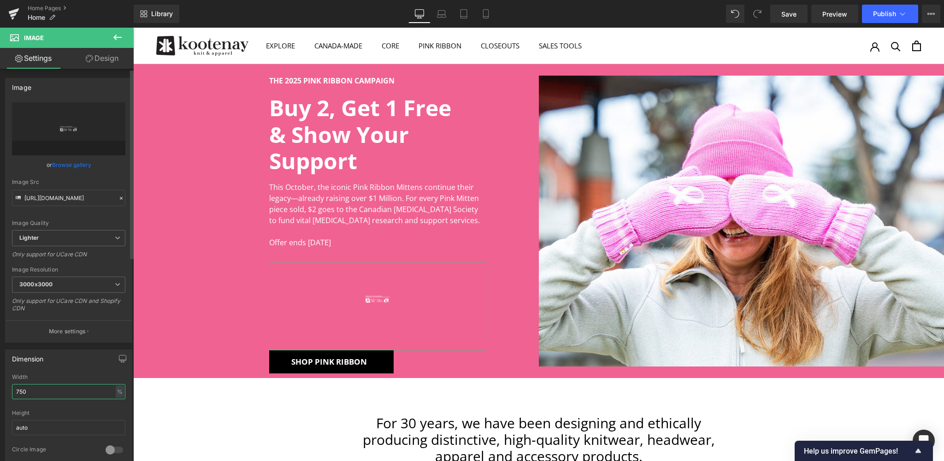
click at [15, 390] on input "750" at bounding box center [68, 391] width 113 height 15
click at [116, 391] on div "%" at bounding box center [120, 391] width 8 height 12
click at [113, 415] on li "px" at bounding box center [119, 419] width 12 height 13
click at [35, 391] on input "470" at bounding box center [68, 391] width 113 height 15
drag, startPoint x: 20, startPoint y: 389, endPoint x: 0, endPoint y: 389, distance: 19.8
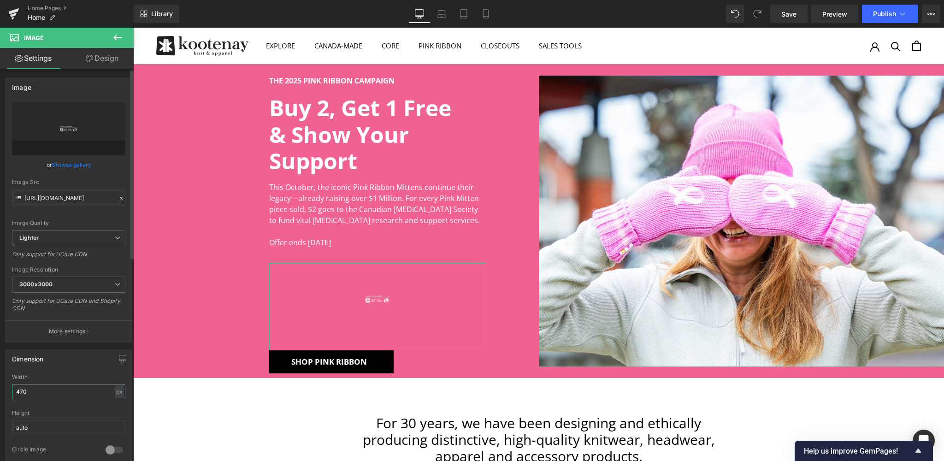
click at [0, 389] on div "Dimension 470px Width 470 px % px auto Height auto 0 Circle Image" at bounding box center [69, 405] width 138 height 124
type input "1000"
click at [118, 38] on icon at bounding box center [117, 37] width 11 height 11
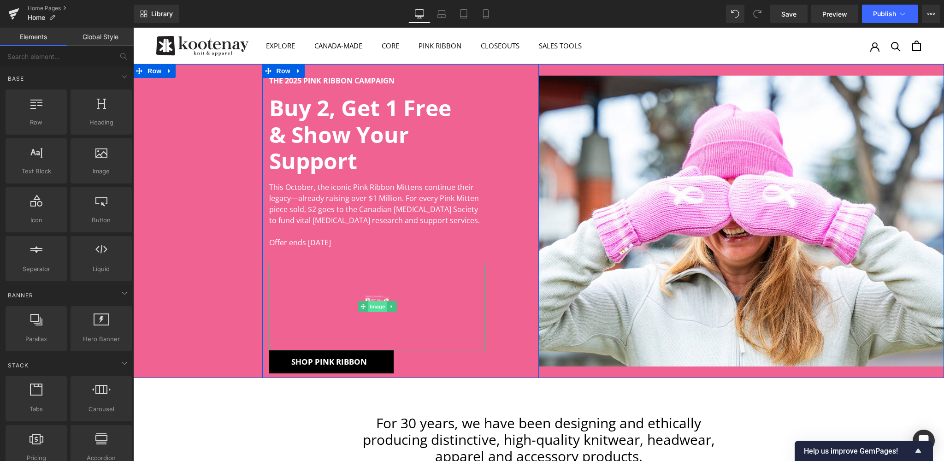
click at [378, 307] on span "Image" at bounding box center [377, 306] width 19 height 11
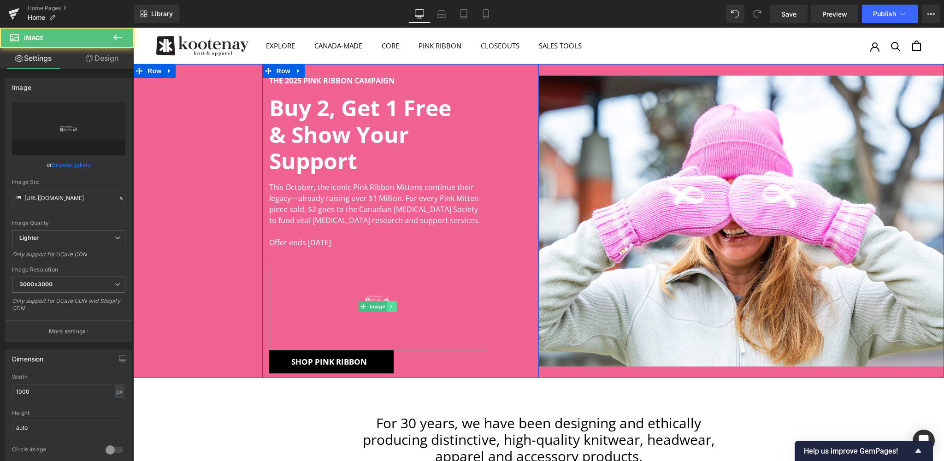
click at [395, 306] on link at bounding box center [392, 306] width 10 height 11
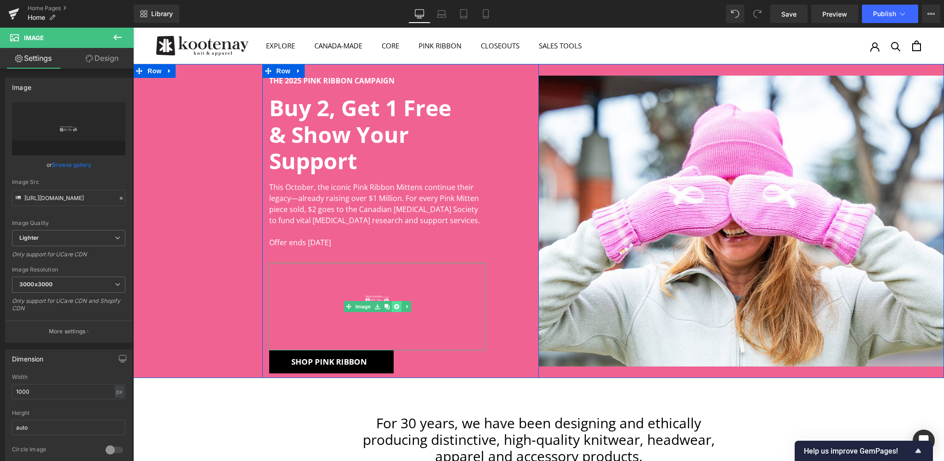
click at [396, 306] on icon at bounding box center [396, 307] width 5 height 6
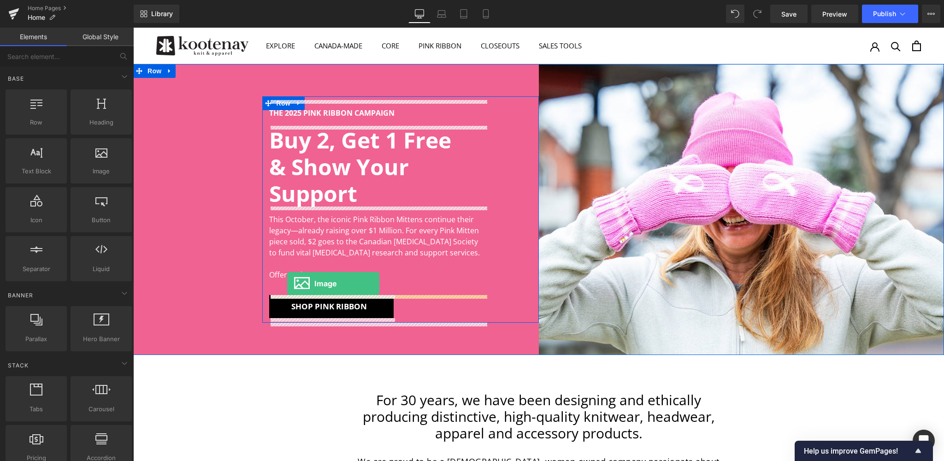
drag, startPoint x: 258, startPoint y: 199, endPoint x: 287, endPoint y: 284, distance: 89.4
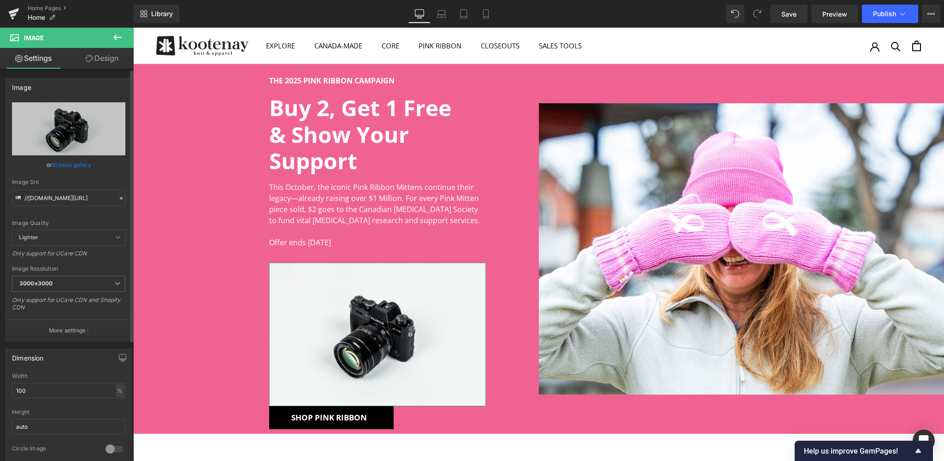
drag, startPoint x: 77, startPoint y: 166, endPoint x: 344, endPoint y: 247, distance: 278.7
click at [77, 166] on link "Browse gallery" at bounding box center [71, 165] width 39 height 16
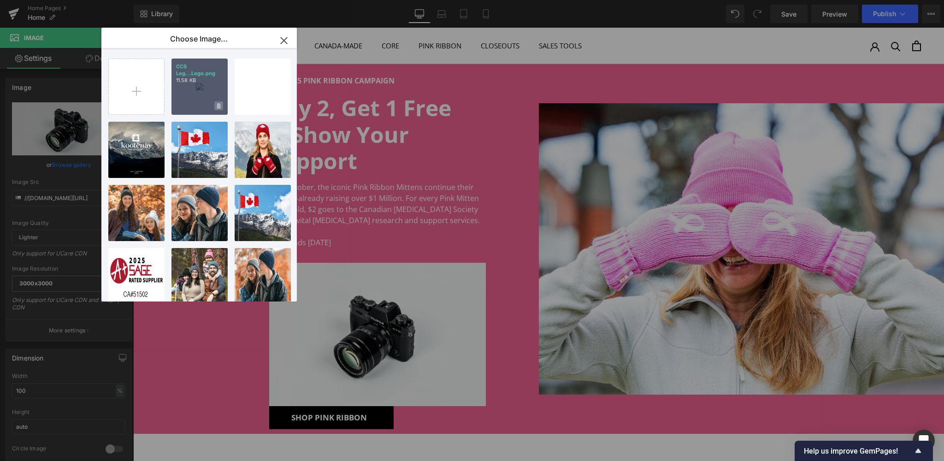
click at [222, 107] on span at bounding box center [218, 105] width 9 height 9
click at [192, 107] on span "Yes" at bounding box center [187, 106] width 23 height 10
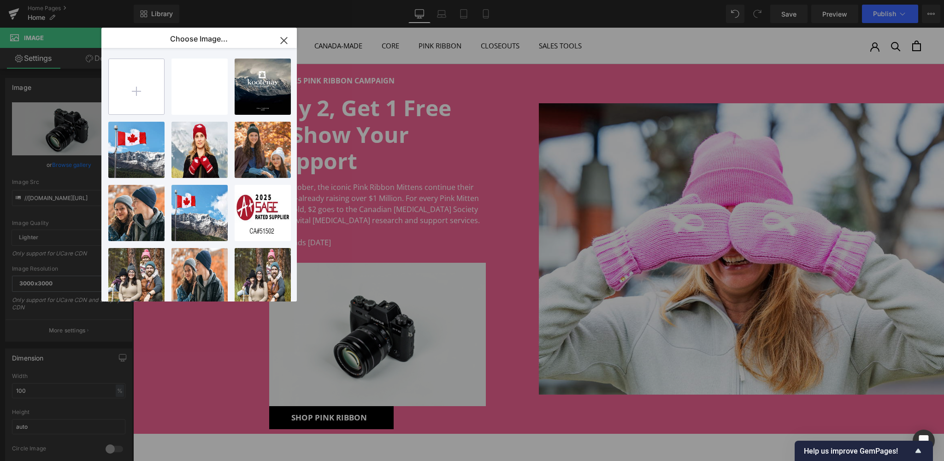
click at [137, 93] on input "file" at bounding box center [136, 86] width 55 height 55
type input "C:\fakepath\CCS Logo.png"
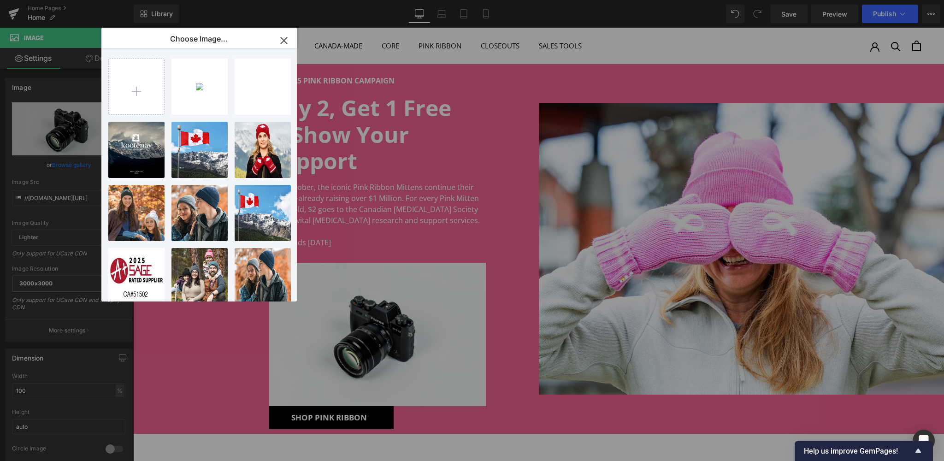
click at [284, 38] on icon "button" at bounding box center [284, 40] width 15 height 15
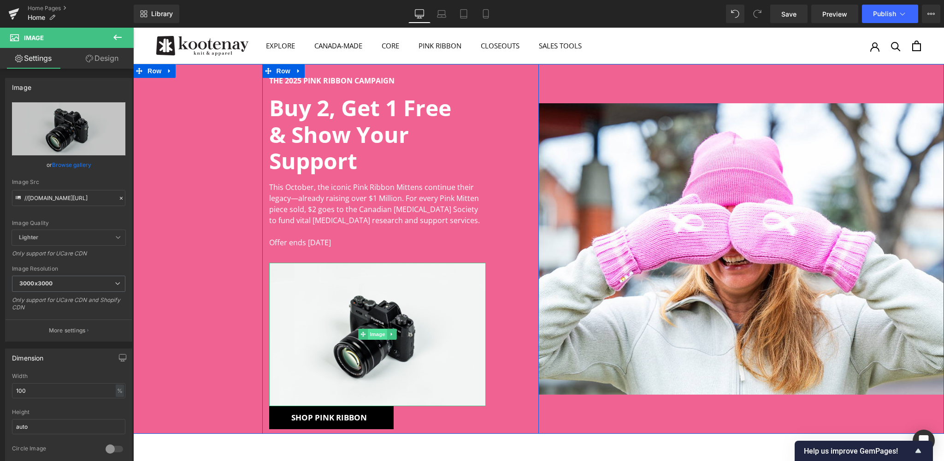
click at [376, 335] on span "Image" at bounding box center [377, 334] width 19 height 11
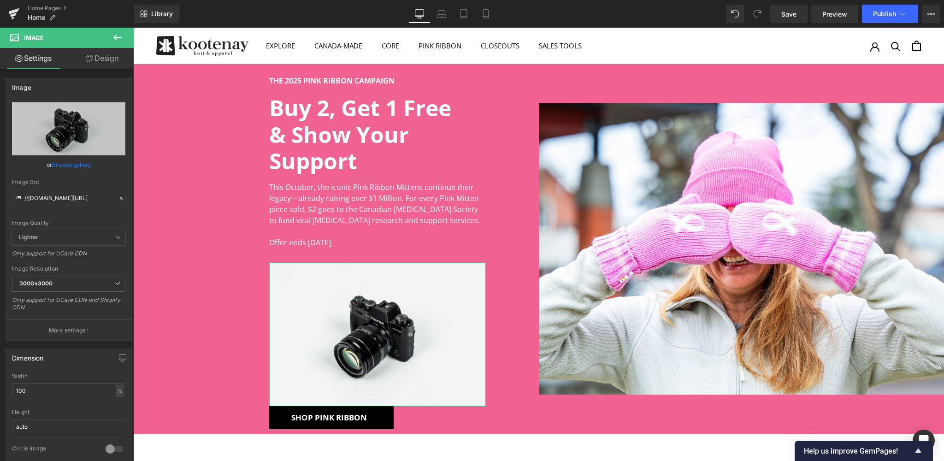
click at [110, 64] on link "Design" at bounding box center [102, 58] width 67 height 21
click at [0, 0] on div "Spacing" at bounding box center [0, 0] width 0 height 0
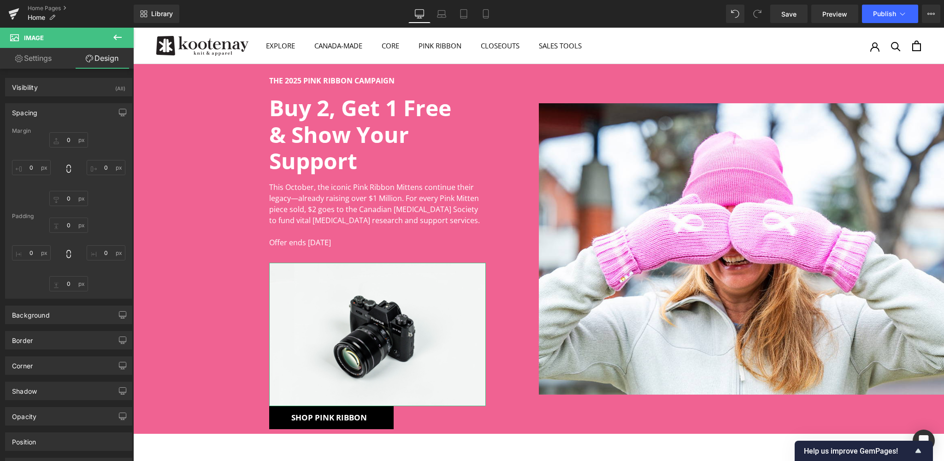
type input "0"
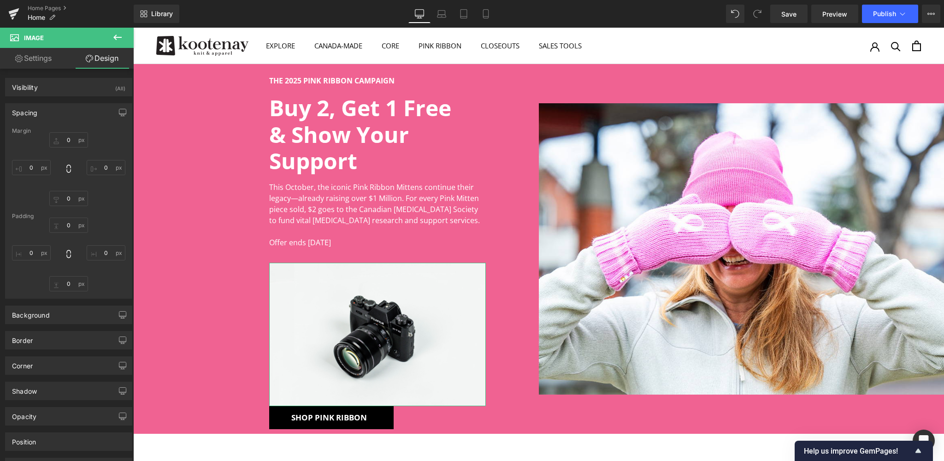
type input "0"
click at [67, 284] on input "0" at bounding box center [68, 283] width 39 height 15
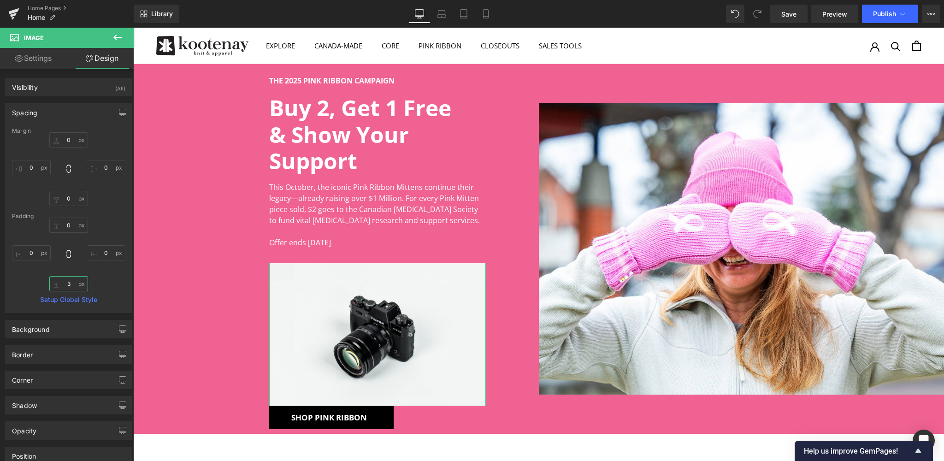
type input "32"
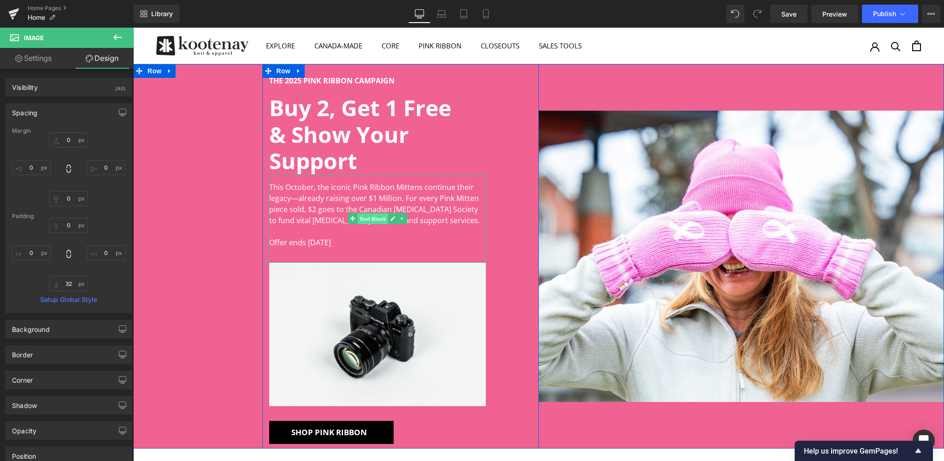
click at [373, 220] on span "Text Block" at bounding box center [372, 218] width 30 height 11
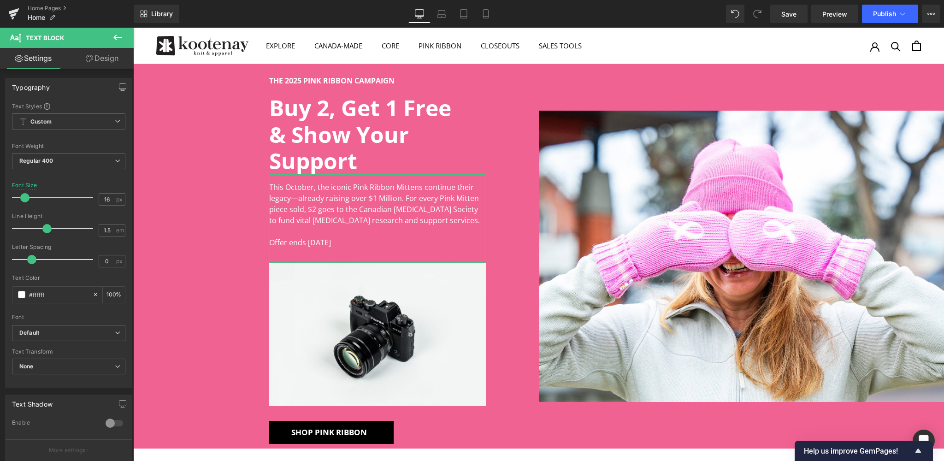
drag, startPoint x: 109, startPoint y: 58, endPoint x: 80, endPoint y: 102, distance: 52.6
click at [109, 58] on link "Design" at bounding box center [102, 58] width 67 height 21
click at [0, 0] on div "Spacing" at bounding box center [0, 0] width 0 height 0
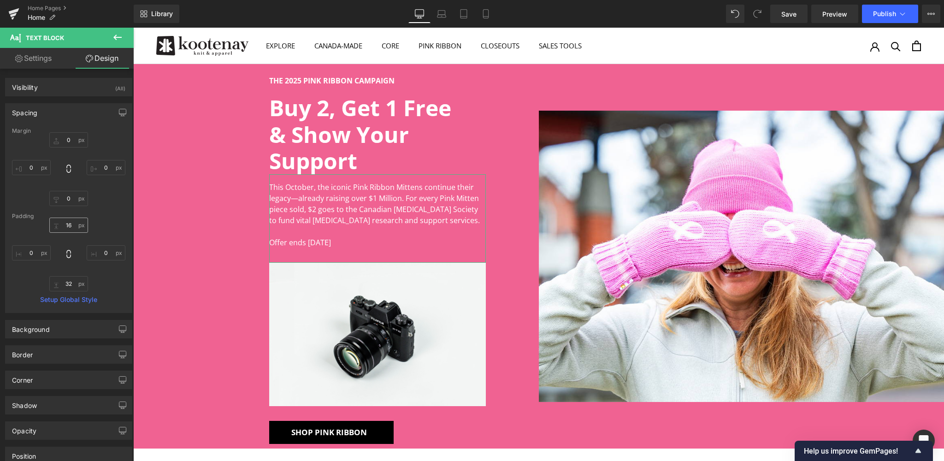
type input "0"
type input "16"
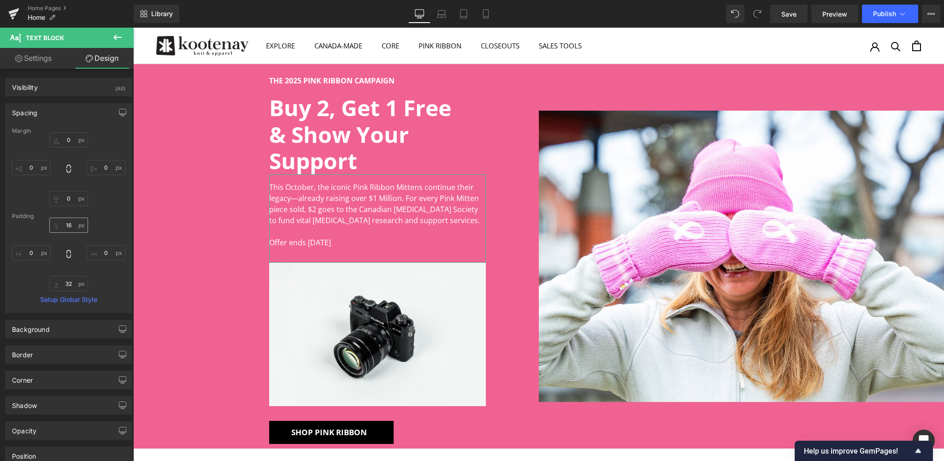
type input "0"
type input "32"
type input "0"
click at [65, 282] on input "32" at bounding box center [68, 283] width 39 height 15
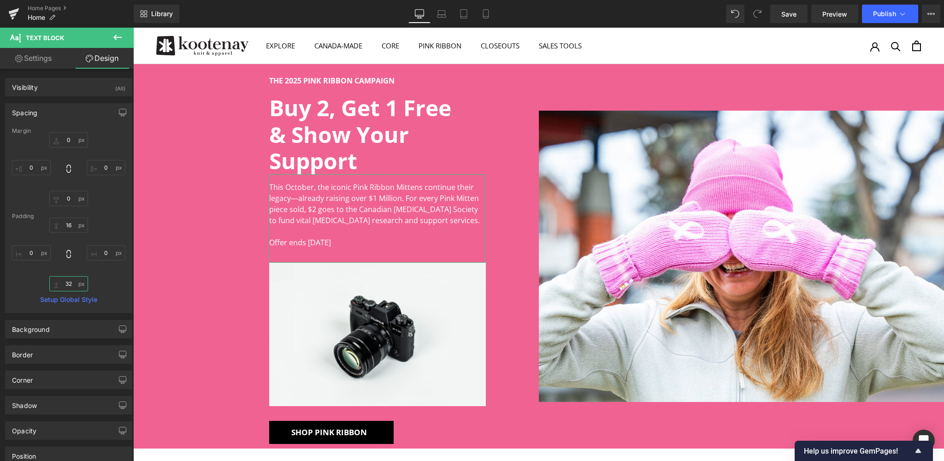
click at [65, 282] on input "32" at bounding box center [68, 283] width 39 height 15
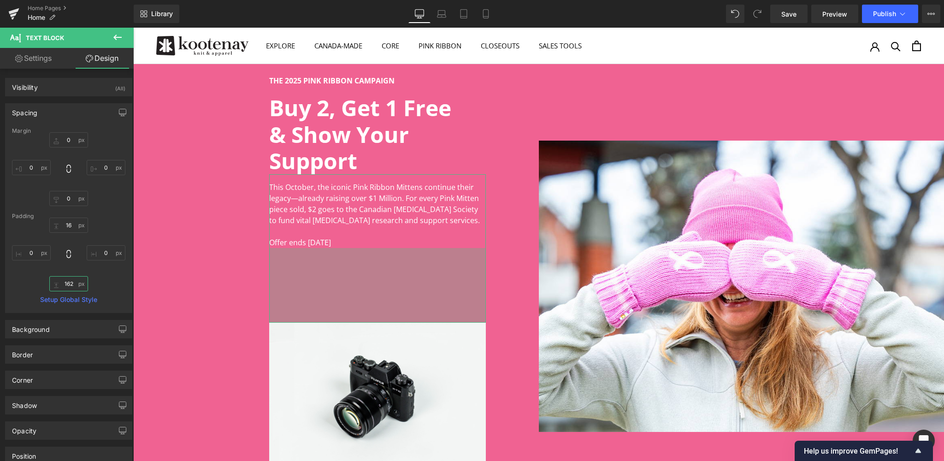
click at [65, 284] on input "162" at bounding box center [68, 283] width 39 height 15
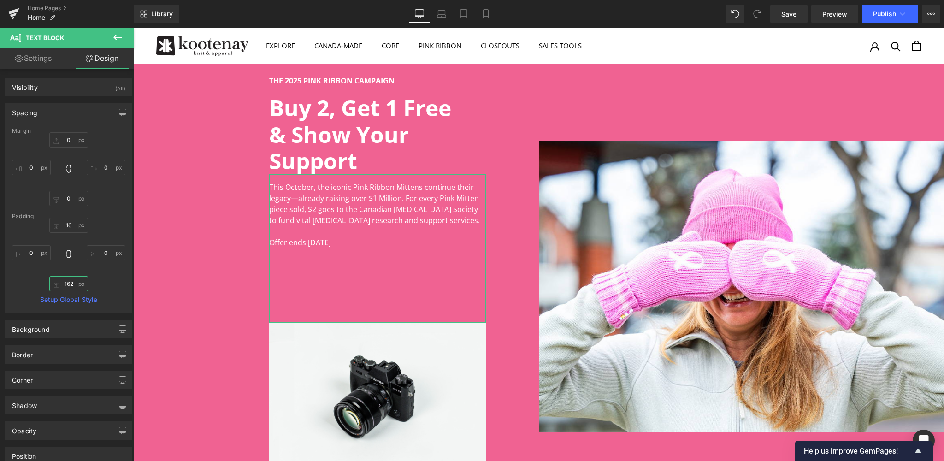
click at [65, 284] on input "162" at bounding box center [68, 283] width 39 height 15
type input "16"
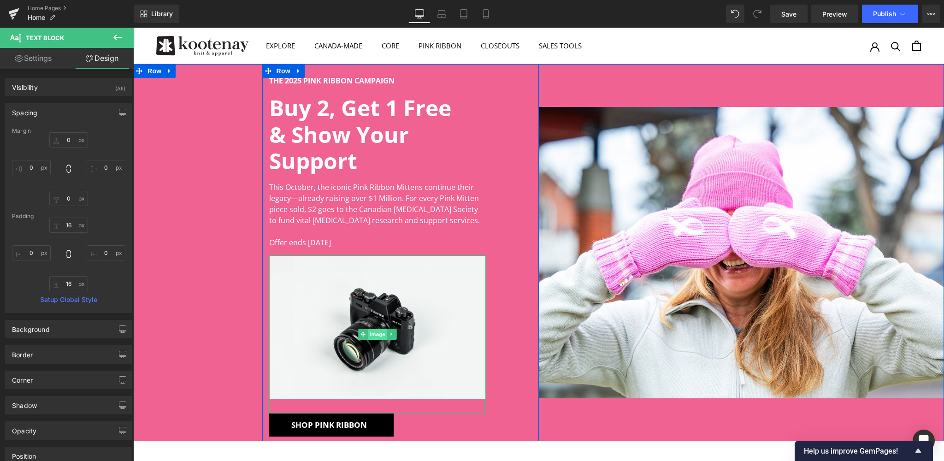
click at [374, 333] on span "Image" at bounding box center [377, 334] width 19 height 11
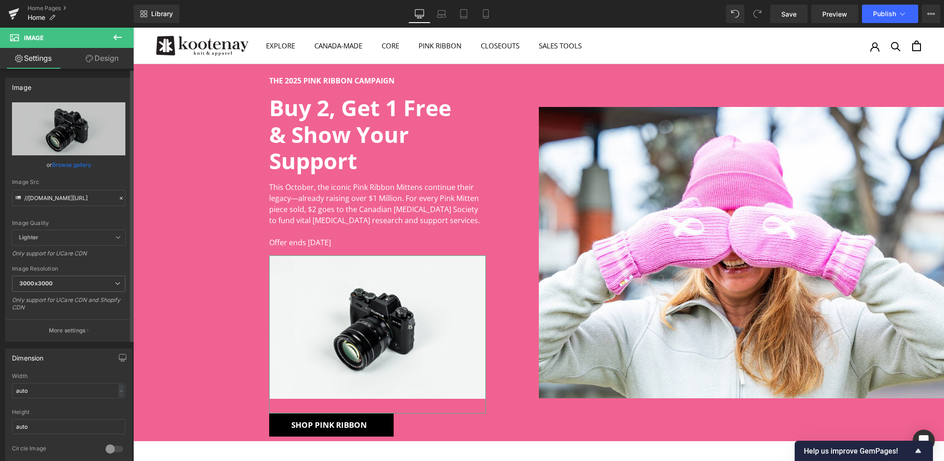
click at [63, 163] on link "Browse gallery" at bounding box center [71, 165] width 39 height 16
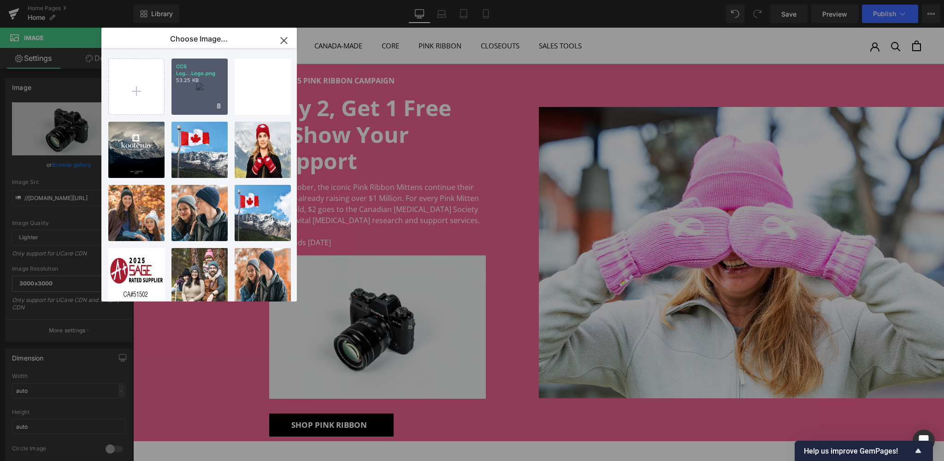
click at [187, 93] on div "CCS Log...Logo.png 53.25 KB" at bounding box center [200, 87] width 56 height 56
type input "[URL][DOMAIN_NAME]"
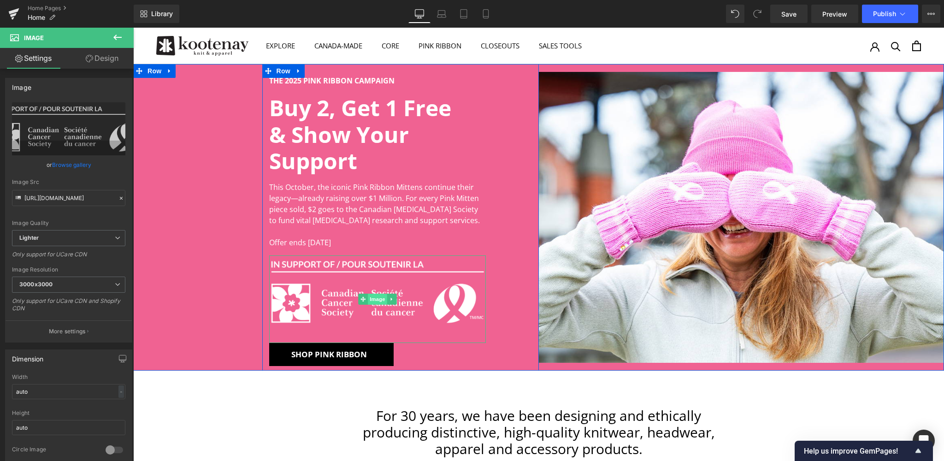
click at [377, 299] on span "Image" at bounding box center [377, 299] width 19 height 11
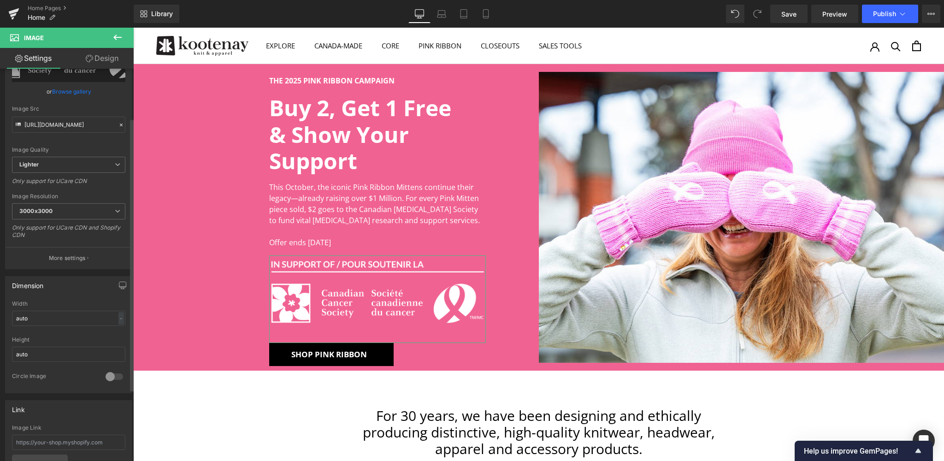
scroll to position [71, 0]
click at [118, 320] on div "-" at bounding box center [121, 320] width 6 height 12
click at [115, 349] on li "px" at bounding box center [119, 348] width 12 height 13
drag, startPoint x: 31, startPoint y: 319, endPoint x: 11, endPoint y: 319, distance: 19.8
click at [11, 319] on div "auto Width auto px % px auto Height auto 0 Circle Image" at bounding box center [69, 349] width 126 height 92
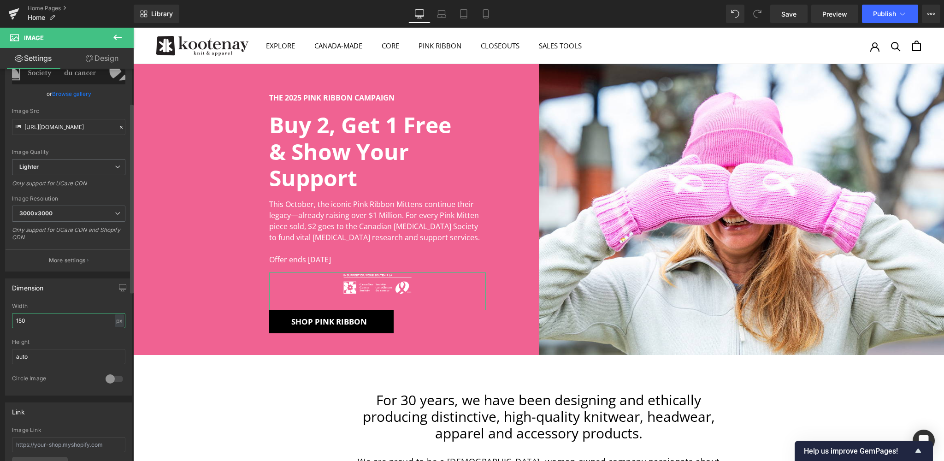
drag, startPoint x: 16, startPoint y: 318, endPoint x: 1, endPoint y: 318, distance: 14.3
click at [1, 318] on div "Dimension 150px Width 150 px % px auto Height auto 0 Circle Image" at bounding box center [69, 334] width 138 height 124
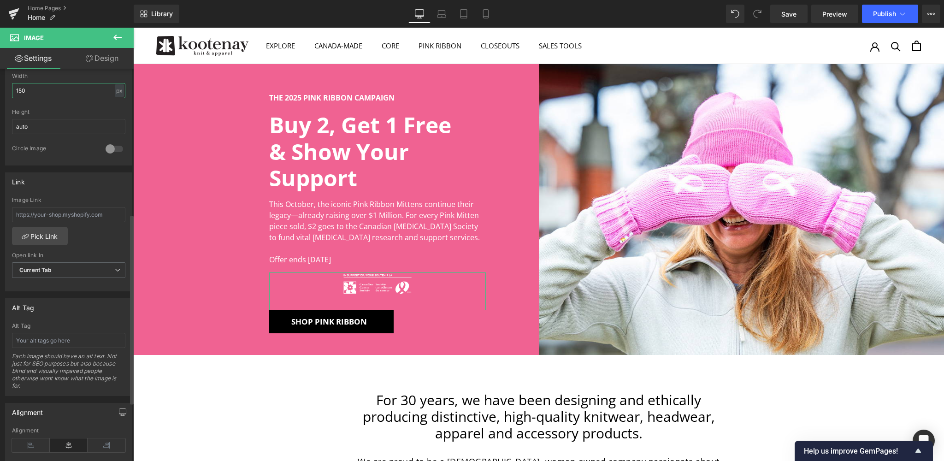
scroll to position [302, 0]
click at [28, 444] on icon at bounding box center [31, 445] width 38 height 14
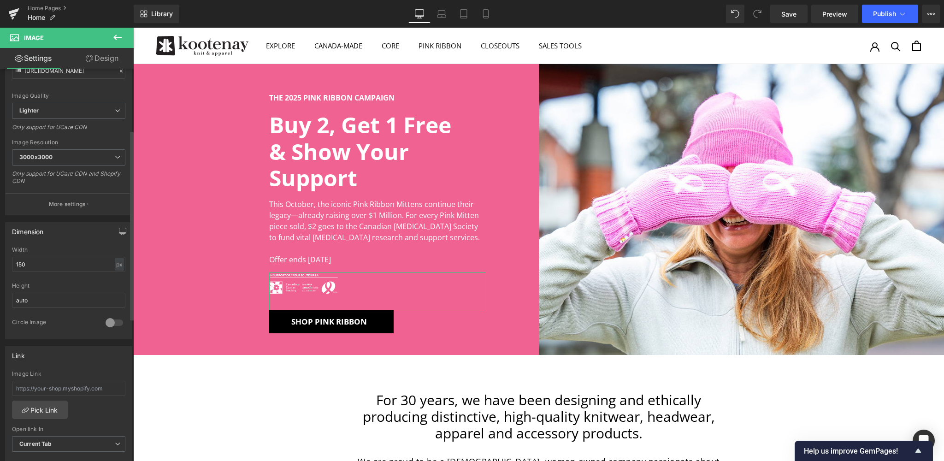
scroll to position [107, 0]
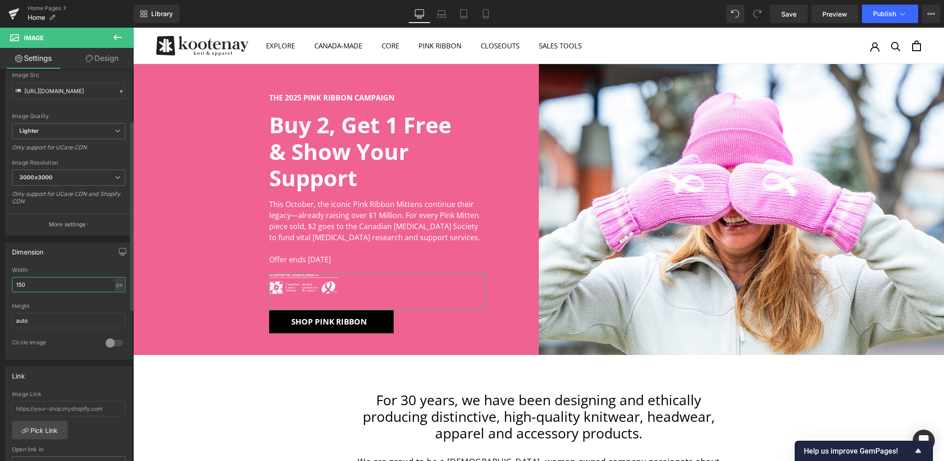
drag, startPoint x: 31, startPoint y: 283, endPoint x: 9, endPoint y: 282, distance: 22.1
click at [9, 282] on div "150px Width 150 px % px auto Height auto 0 Circle Image" at bounding box center [69, 313] width 126 height 92
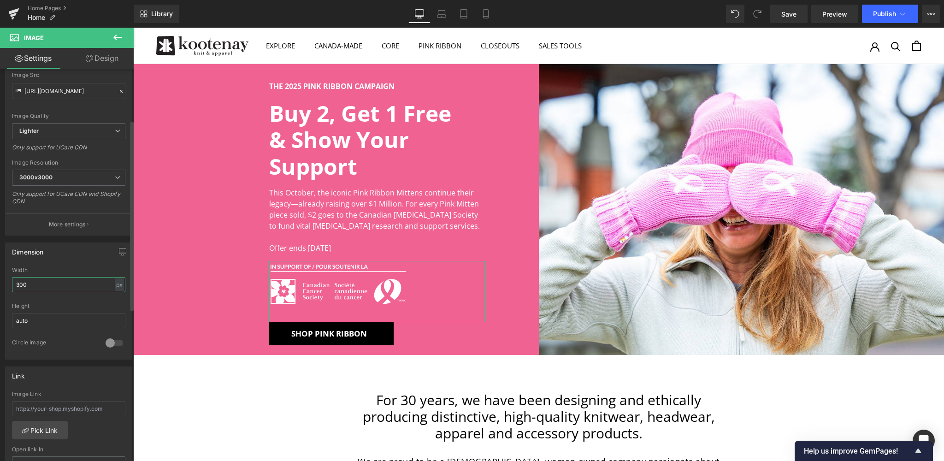
drag, startPoint x: 32, startPoint y: 281, endPoint x: 9, endPoint y: 281, distance: 23.5
click at [9, 281] on div "300px Width 300 px % px auto Height auto 0 Circle Image" at bounding box center [69, 313] width 126 height 92
type input "200"
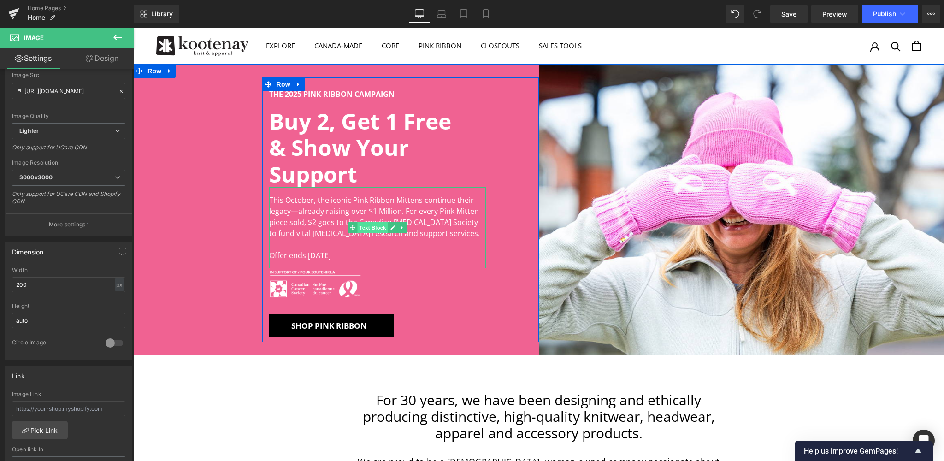
click at [375, 227] on span "Text Block" at bounding box center [372, 227] width 30 height 11
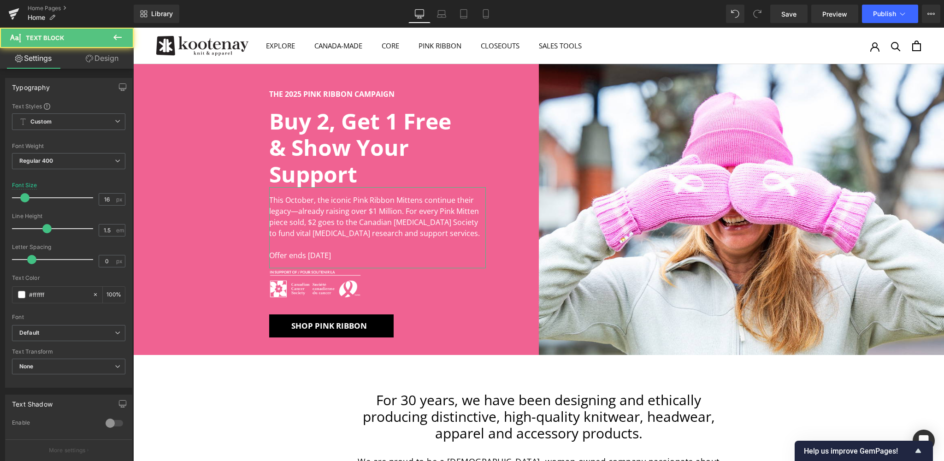
click at [105, 59] on link "Design" at bounding box center [102, 58] width 67 height 21
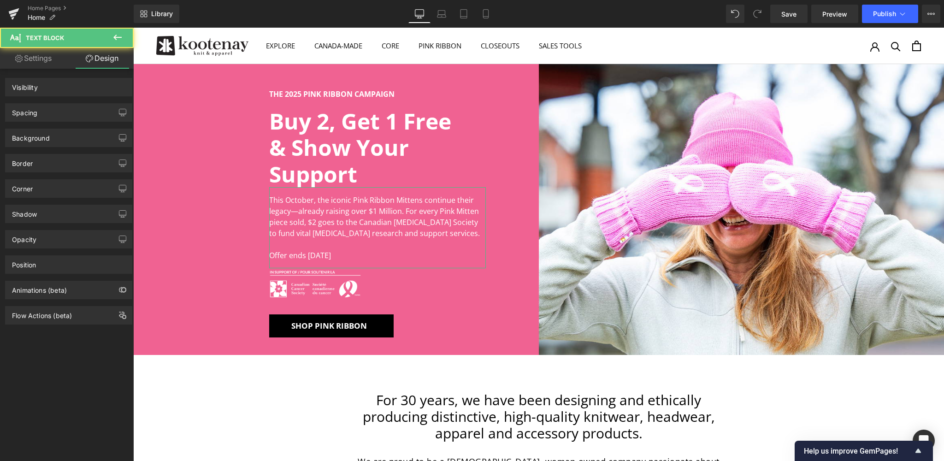
click at [73, 111] on div "Spacing" at bounding box center [69, 113] width 126 height 18
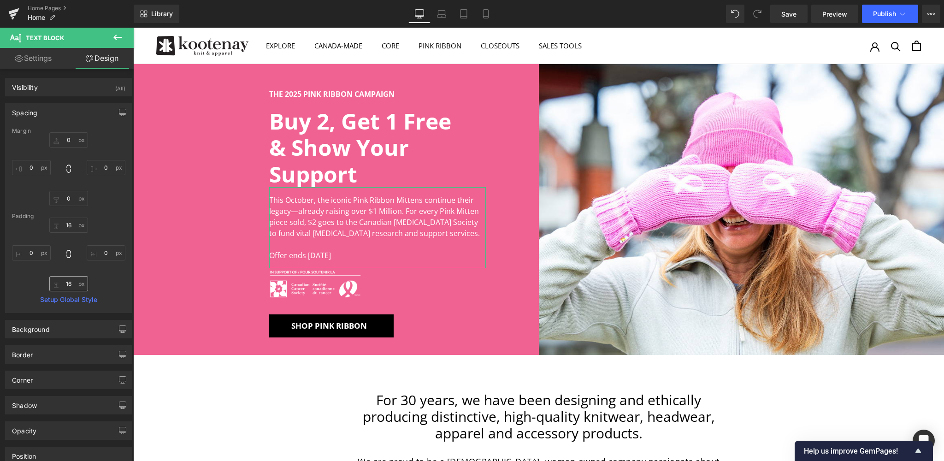
type input "0"
type input "16"
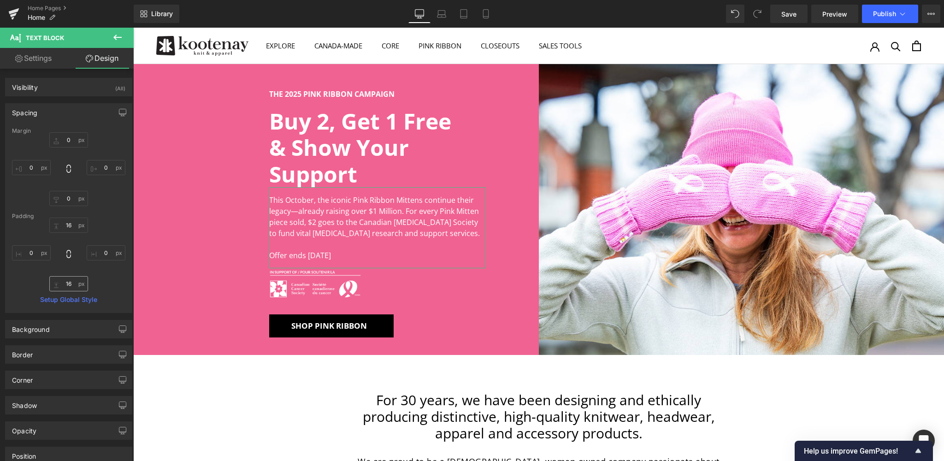
type input "0"
type input "16"
type input "0"
click at [74, 285] on input "16" at bounding box center [68, 283] width 39 height 15
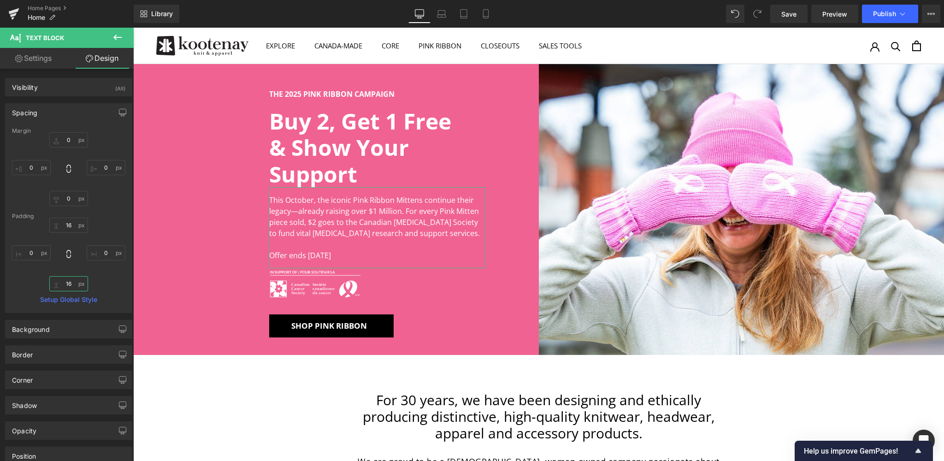
click at [74, 285] on input "16" at bounding box center [68, 283] width 39 height 15
type input "32"
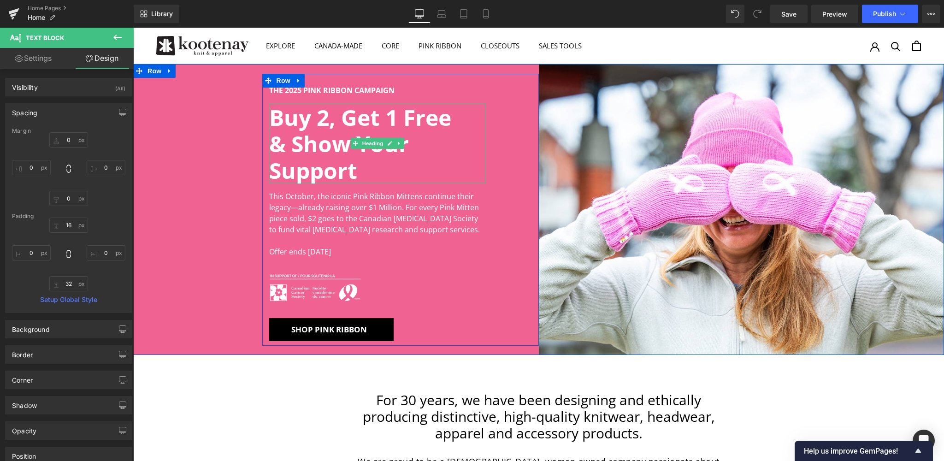
click at [274, 173] on h2 "& Show Your Support" at bounding box center [377, 156] width 217 height 53
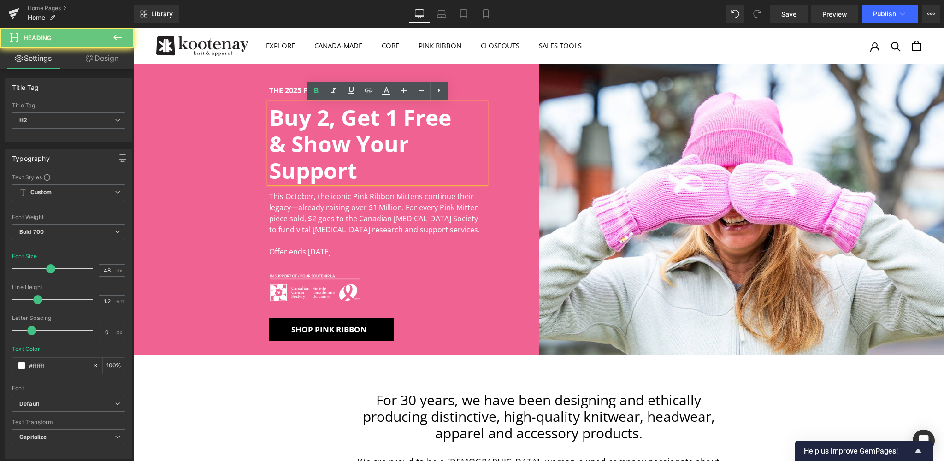
click at [272, 171] on h2 "& Show Your Support" at bounding box center [377, 156] width 217 height 53
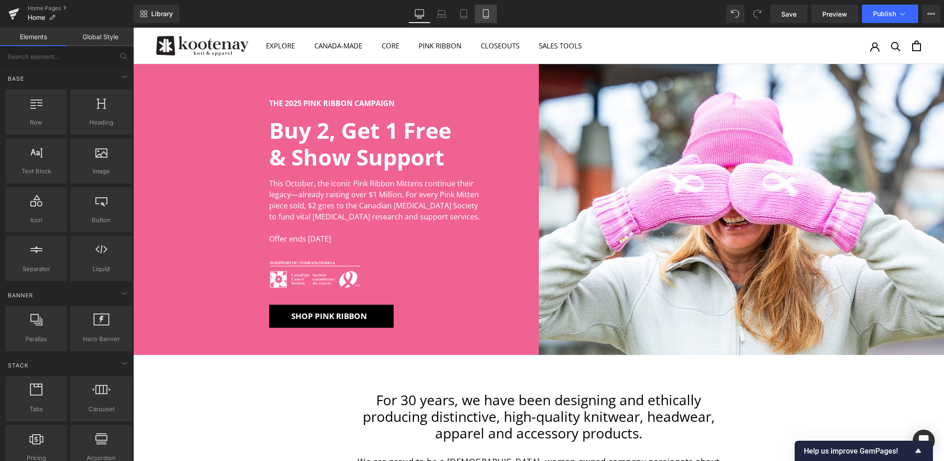
click at [487, 16] on icon at bounding box center [485, 13] width 9 height 9
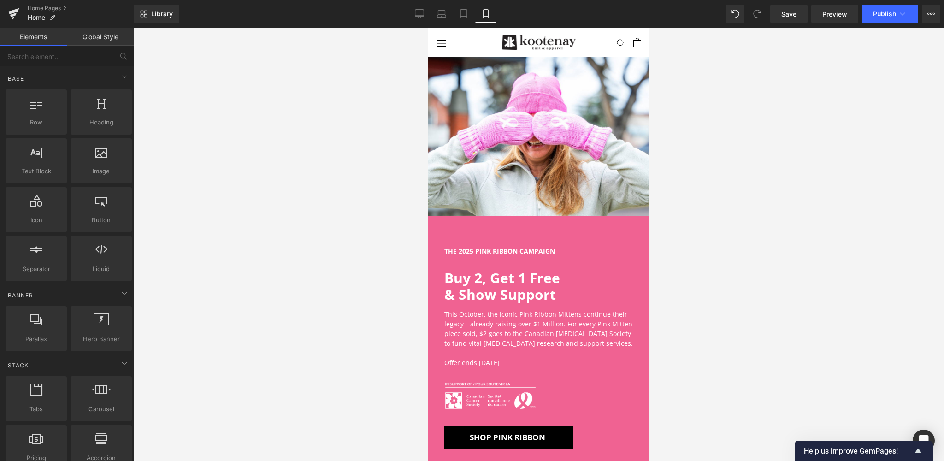
scroll to position [30, 0]
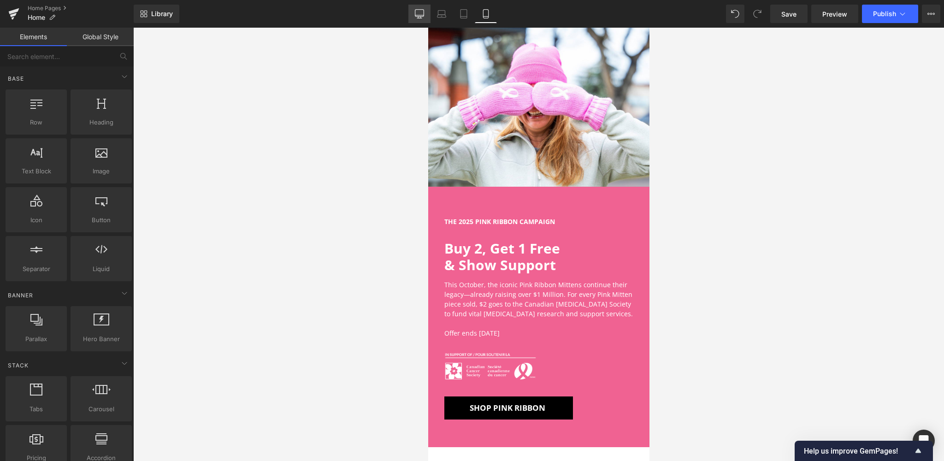
click at [424, 14] on icon at bounding box center [419, 13] width 9 height 9
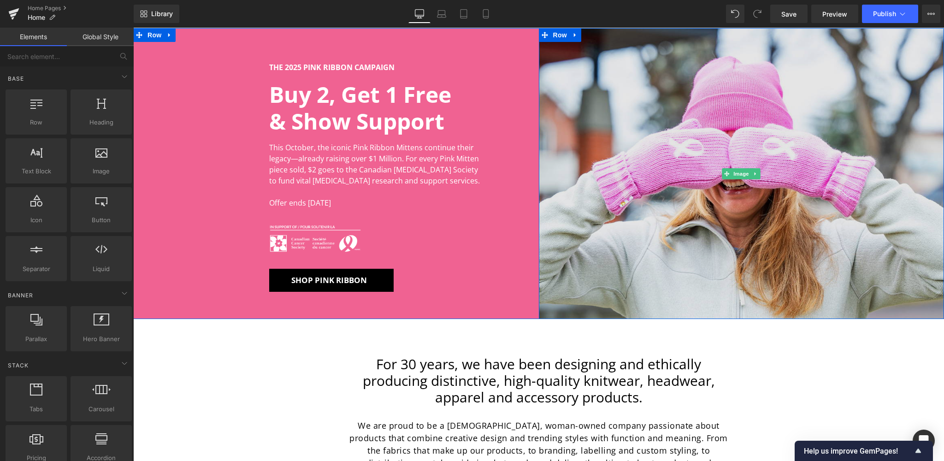
scroll to position [0, 0]
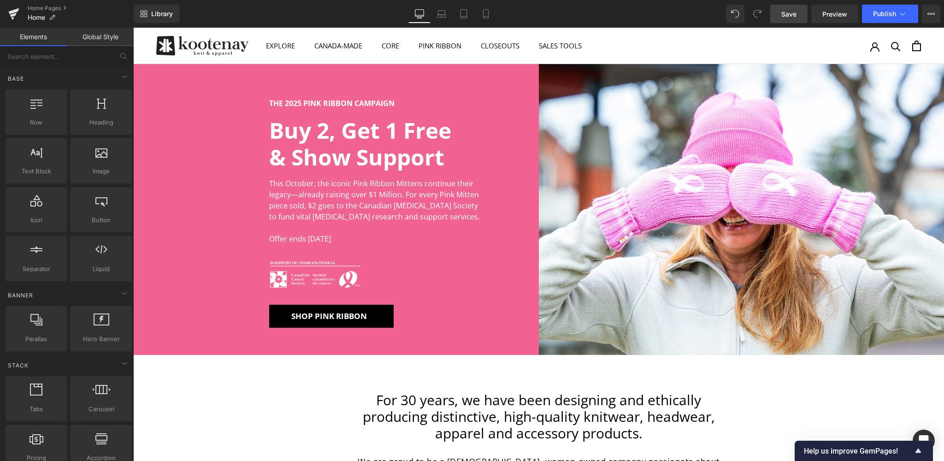
click at [782, 16] on span "Save" at bounding box center [788, 14] width 15 height 10
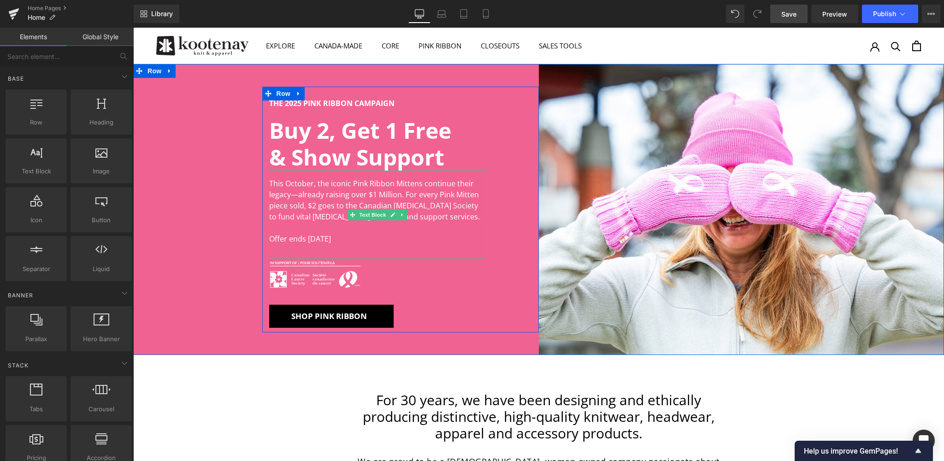
click at [343, 228] on p at bounding box center [377, 227] width 217 height 11
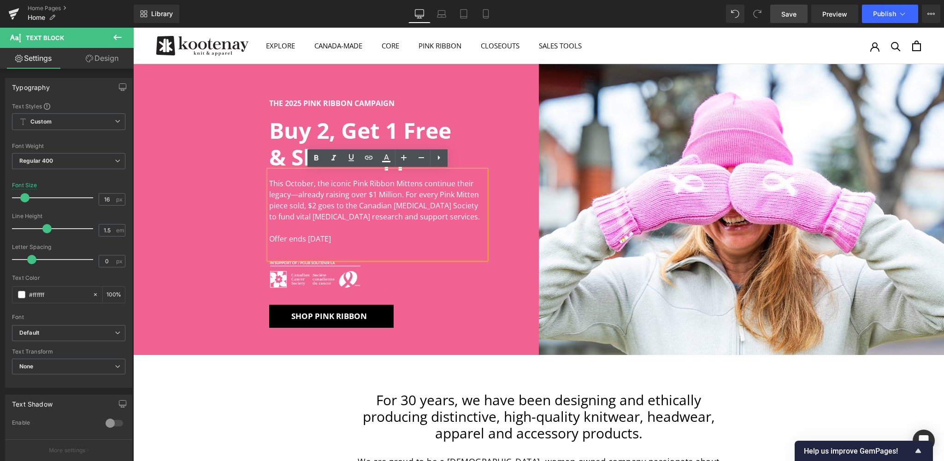
click at [357, 241] on p "Offer ends [DATE]" at bounding box center [377, 238] width 217 height 11
drag, startPoint x: 354, startPoint y: 238, endPoint x: 260, endPoint y: 233, distance: 94.7
click at [259, 233] on div "THE 2025 PINK RIBBON CAMPAIGN Text Block Buy 2, Get 1 Free & Show Support Headi…" at bounding box center [336, 209] width 406 height 291
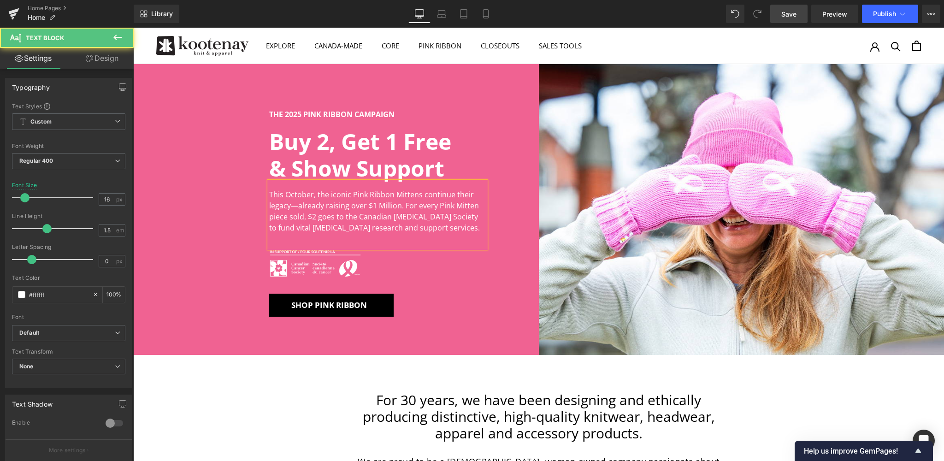
click at [288, 215] on p "This October, the iconic Pink Ribbon Mittens continue their legacy—already rais…" at bounding box center [377, 211] width 217 height 44
click at [795, 12] on span "Save" at bounding box center [788, 14] width 15 height 10
